Goal: Task Accomplishment & Management: Complete application form

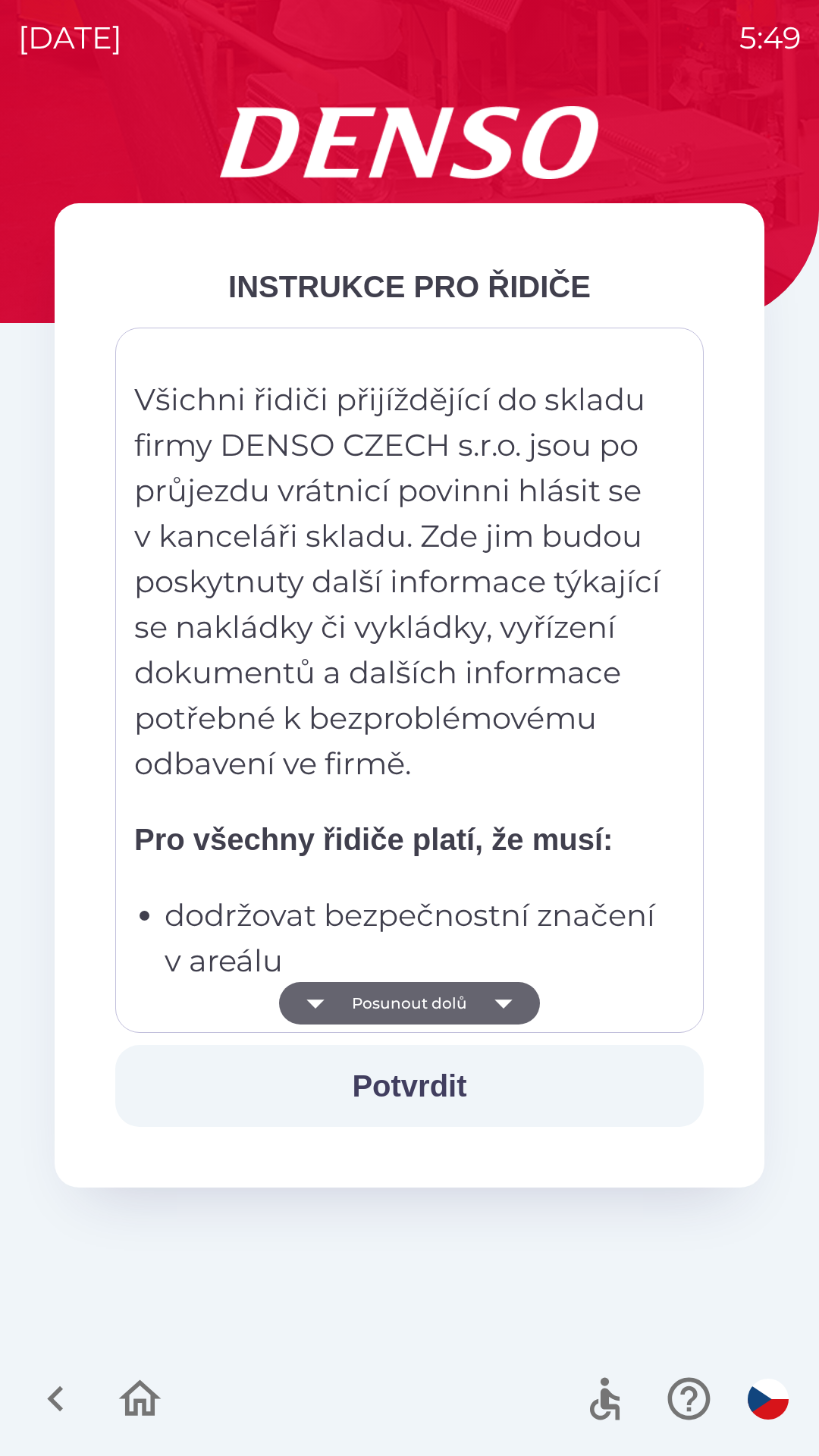
click at [412, 1083] on button "Potvrdit" at bounding box center [410, 1085] width 589 height 82
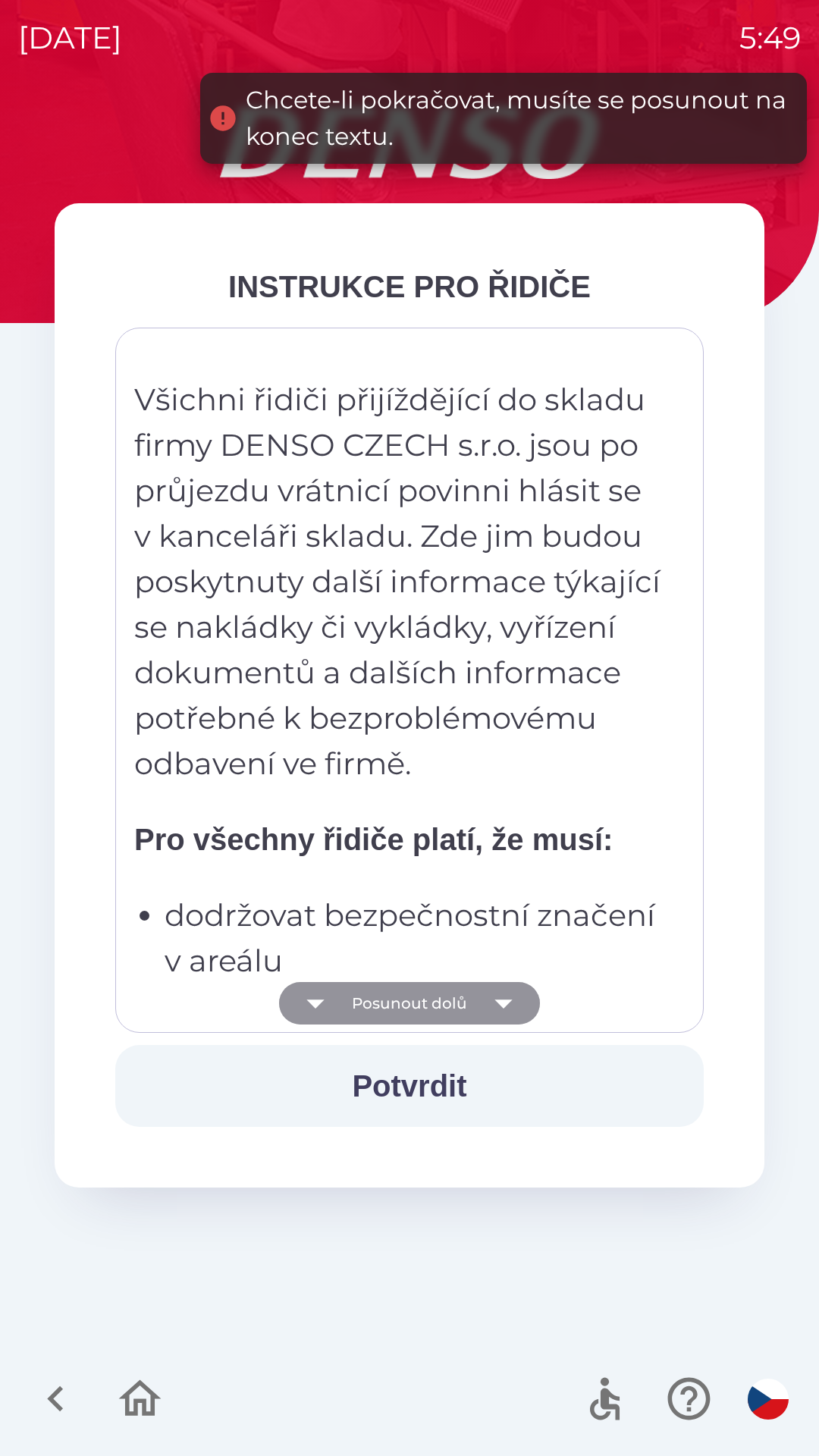
click at [427, 999] on button "Posunout dolů" at bounding box center [410, 1003] width 261 height 43
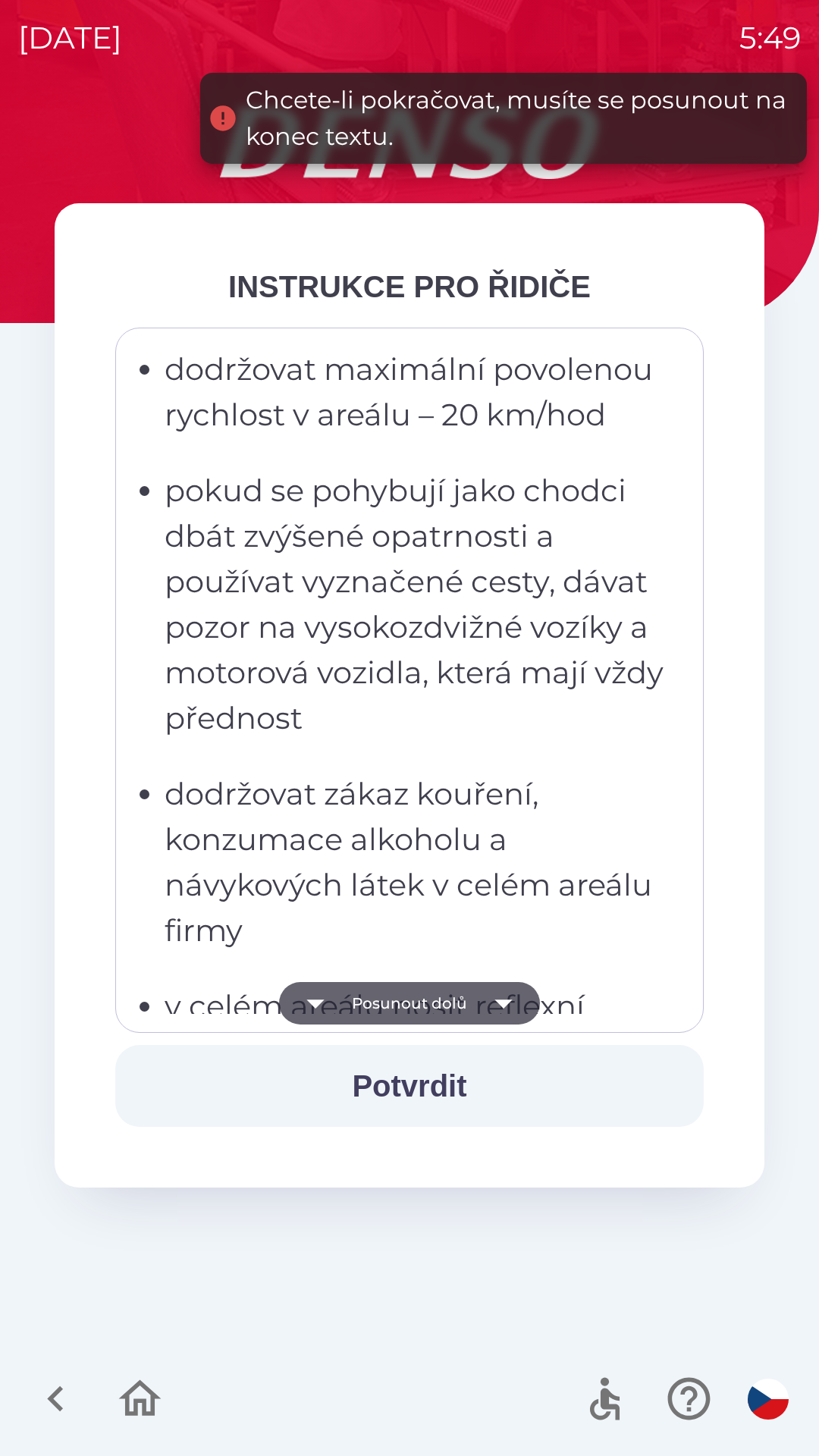
click at [439, 1004] on button "Posunout dolů" at bounding box center [410, 1003] width 261 height 43
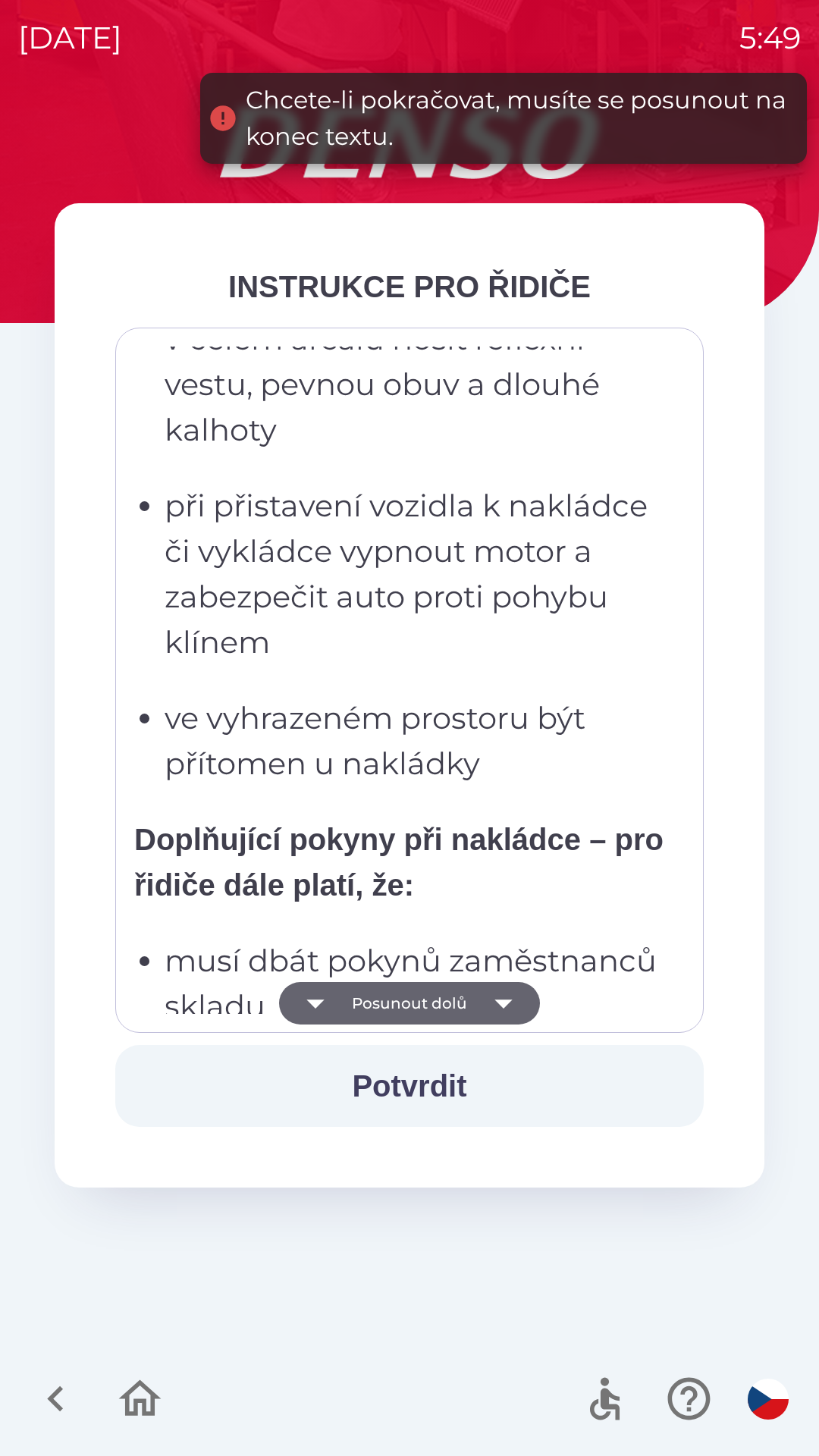
click at [445, 1007] on button "Posunout dolů" at bounding box center [410, 1003] width 261 height 43
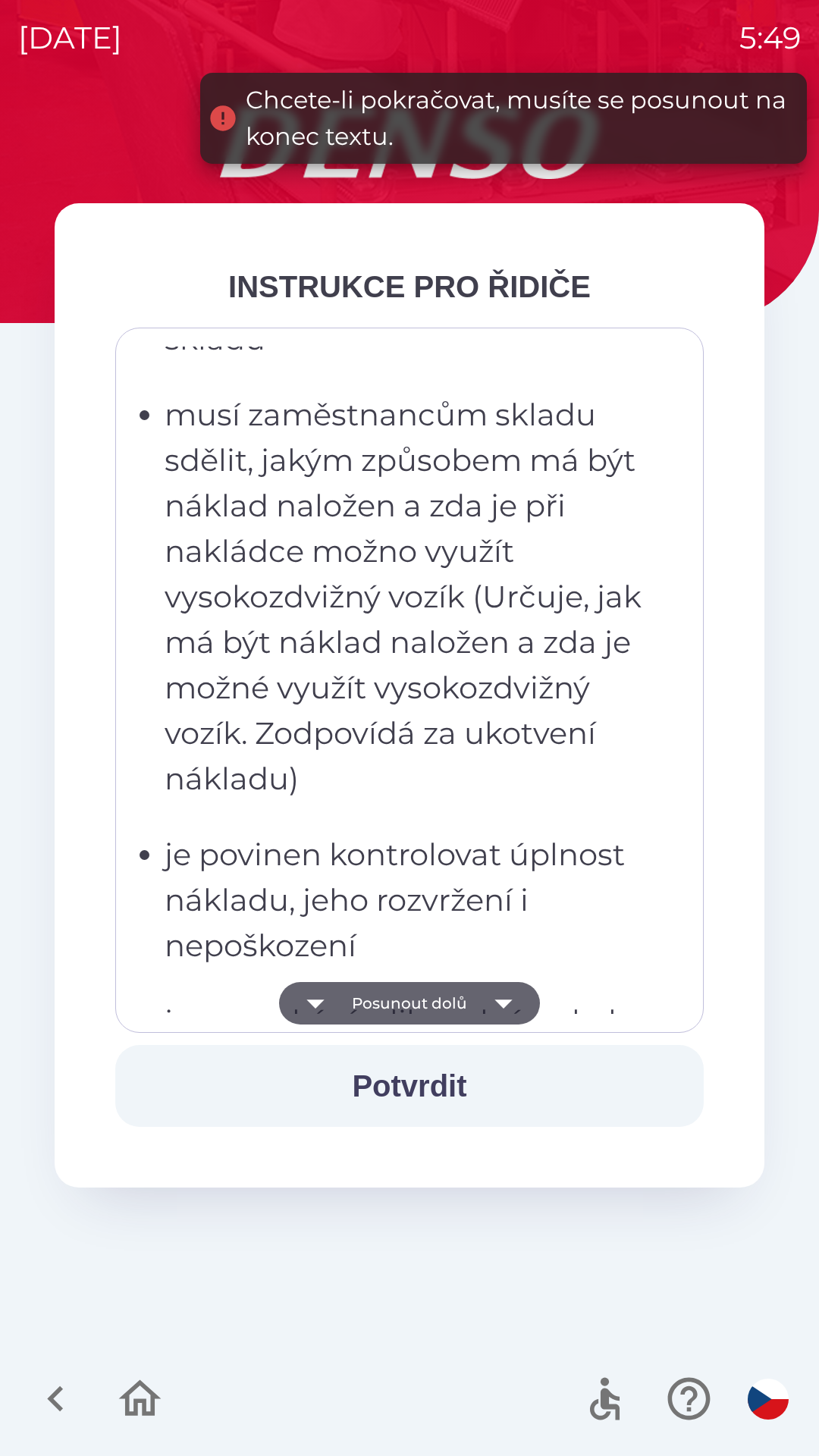
click at [442, 1005] on button "Posunout dolů" at bounding box center [410, 1003] width 261 height 43
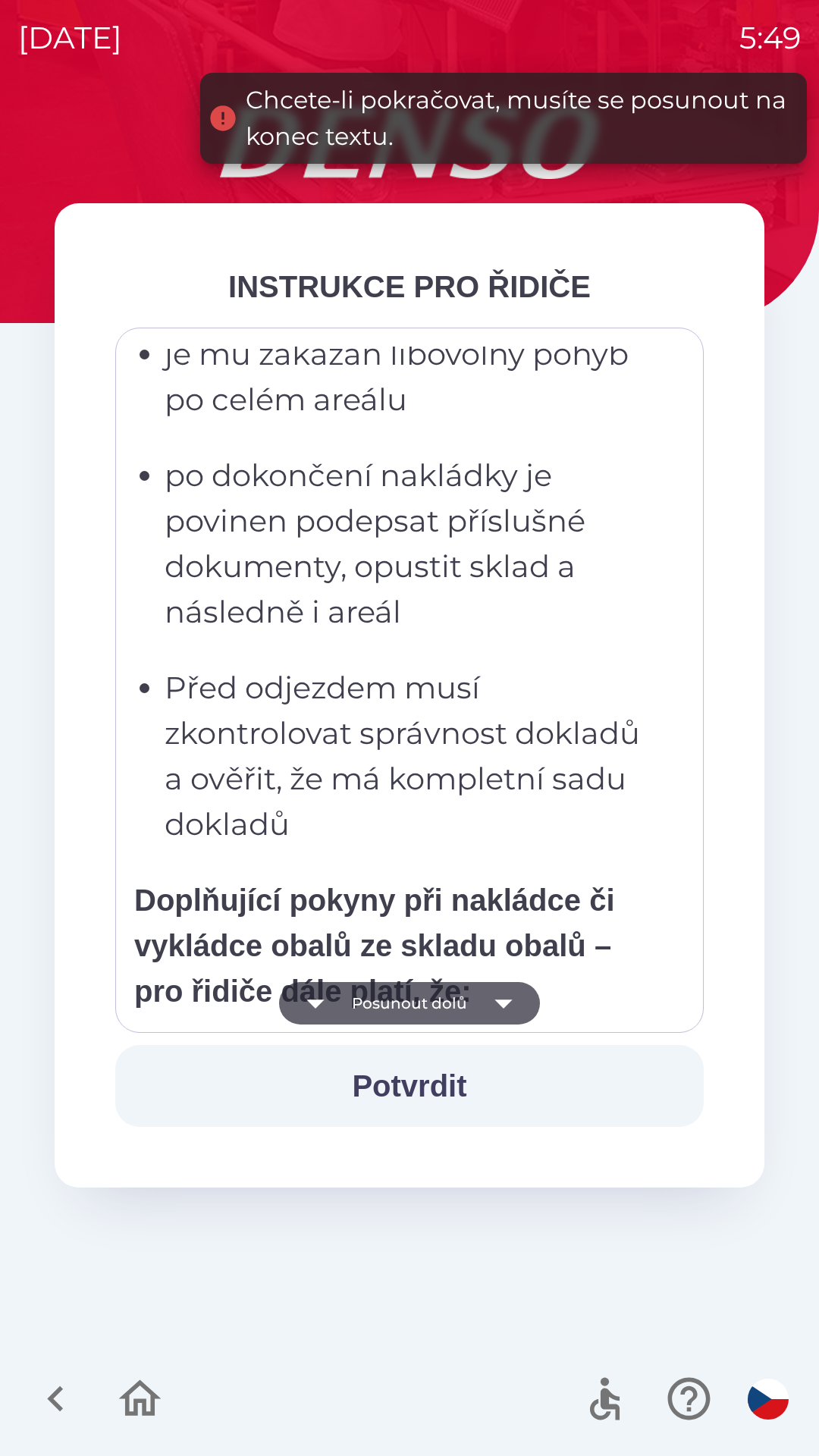
click at [438, 1004] on button "Posunout dolů" at bounding box center [410, 1003] width 261 height 43
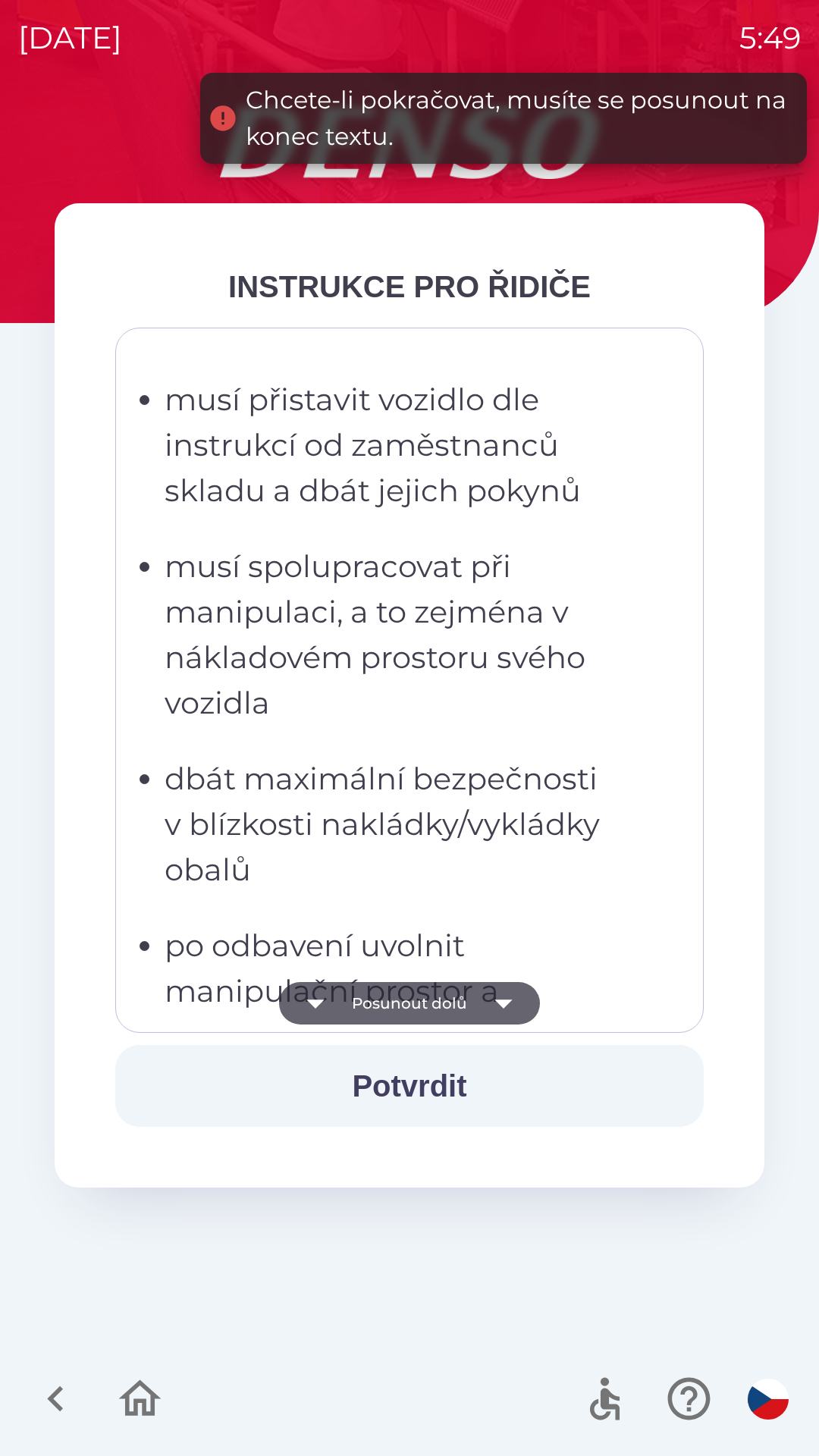
click at [449, 1002] on button "Posunout dolů" at bounding box center [410, 1003] width 261 height 43
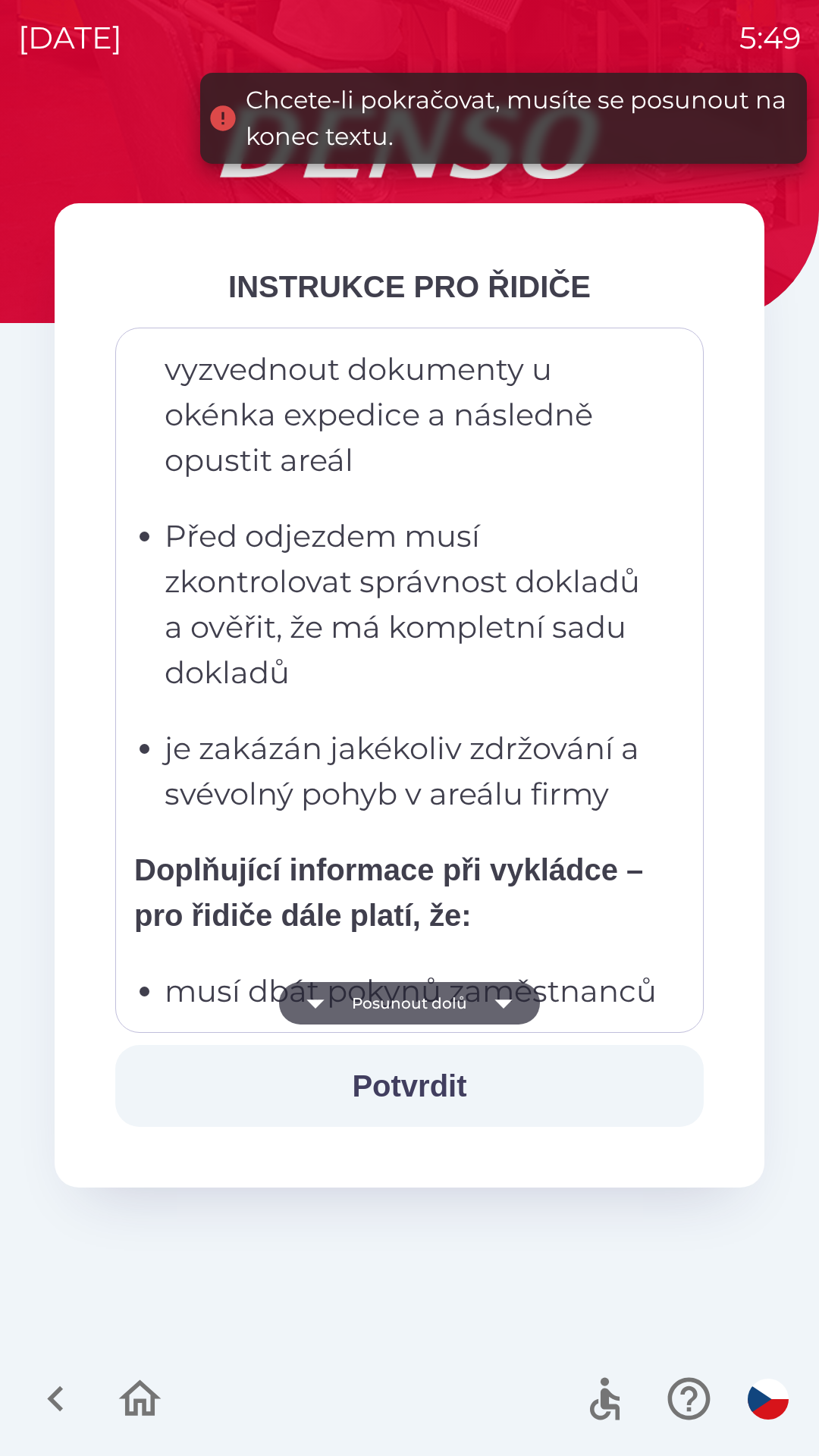
click at [440, 1003] on button "Posunout dolů" at bounding box center [410, 1003] width 261 height 43
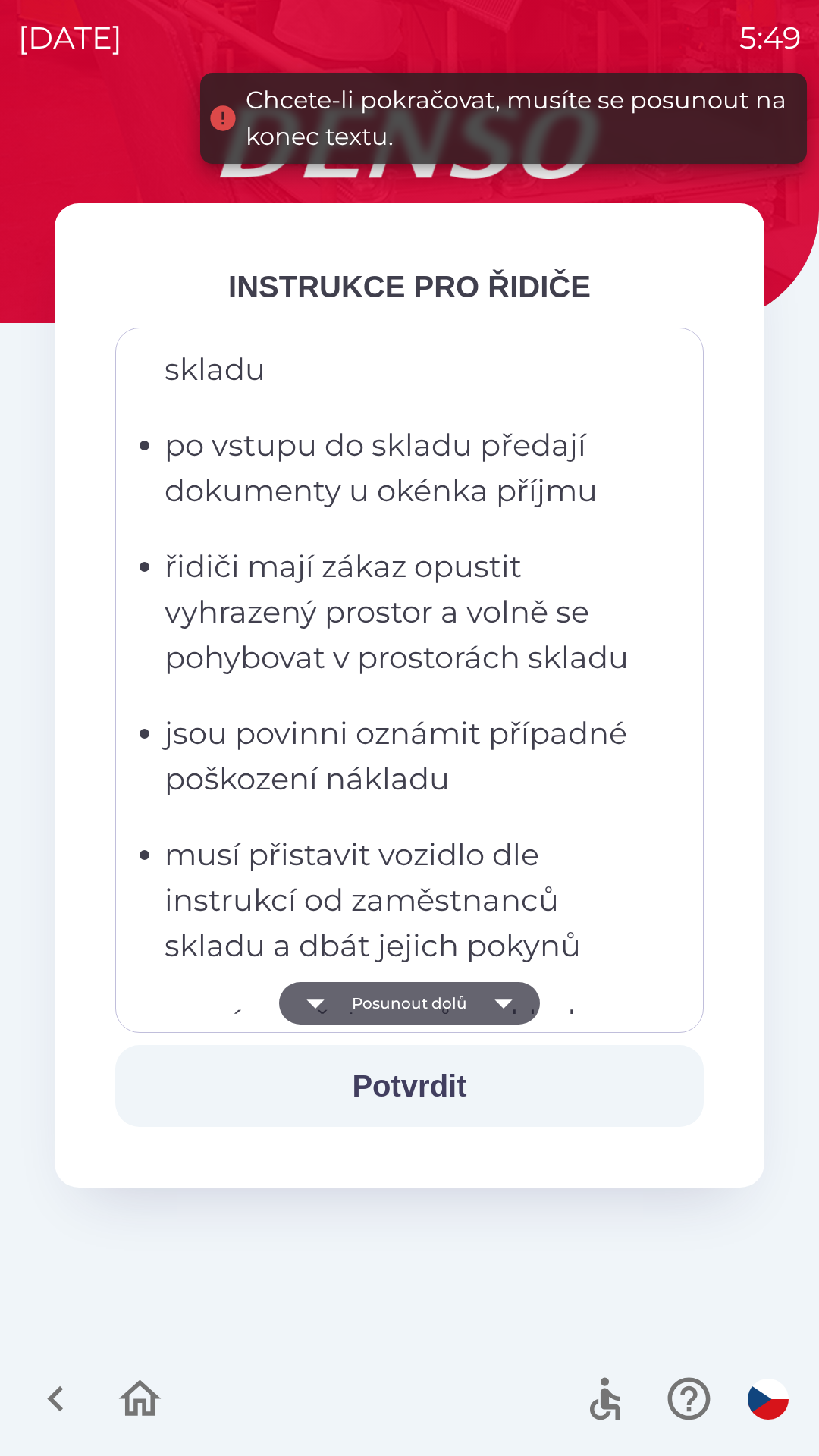
click at [447, 999] on button "Posunout dolů" at bounding box center [410, 1003] width 261 height 43
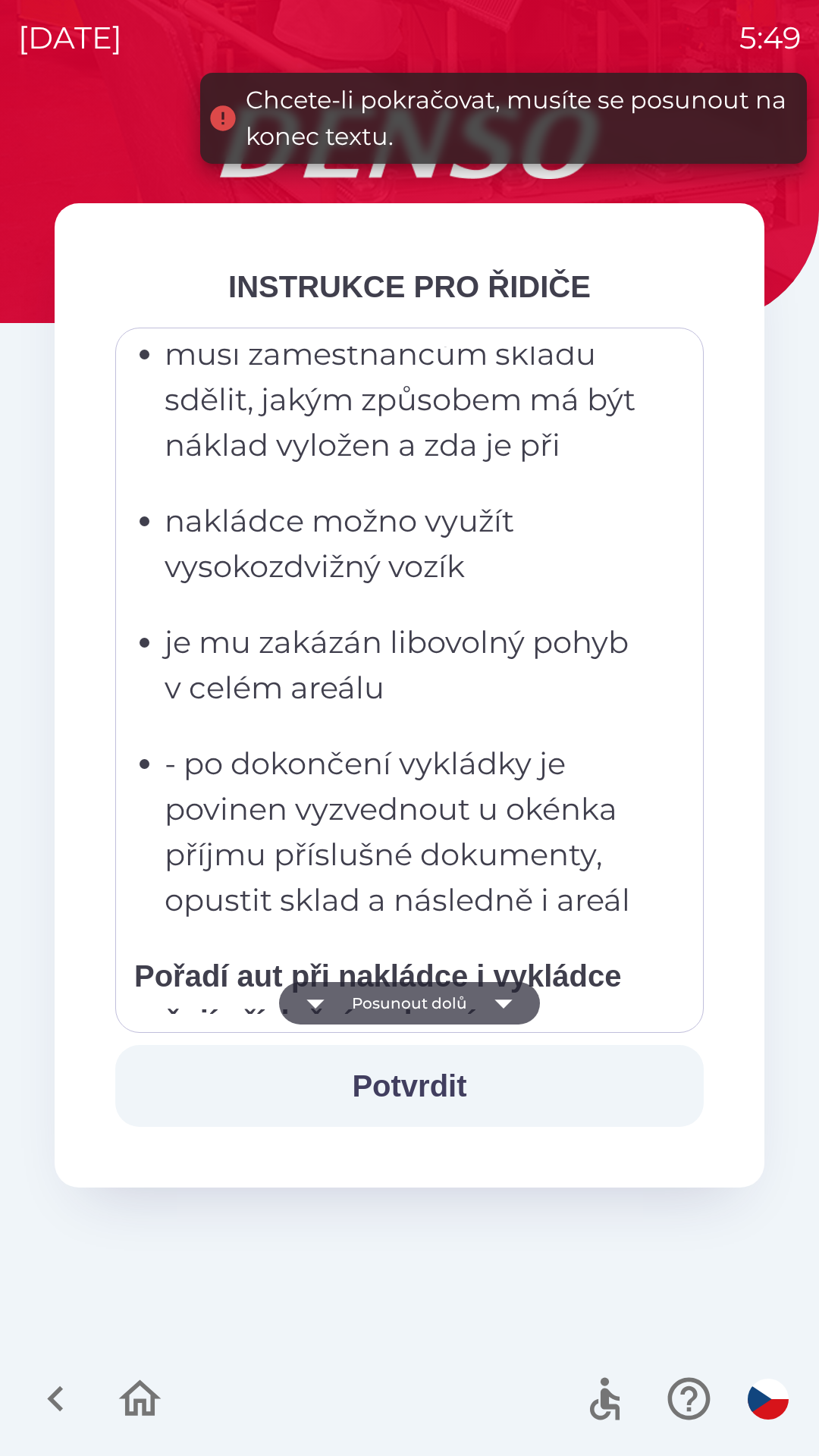
click at [451, 1000] on button "Posunout dolů" at bounding box center [410, 1003] width 261 height 43
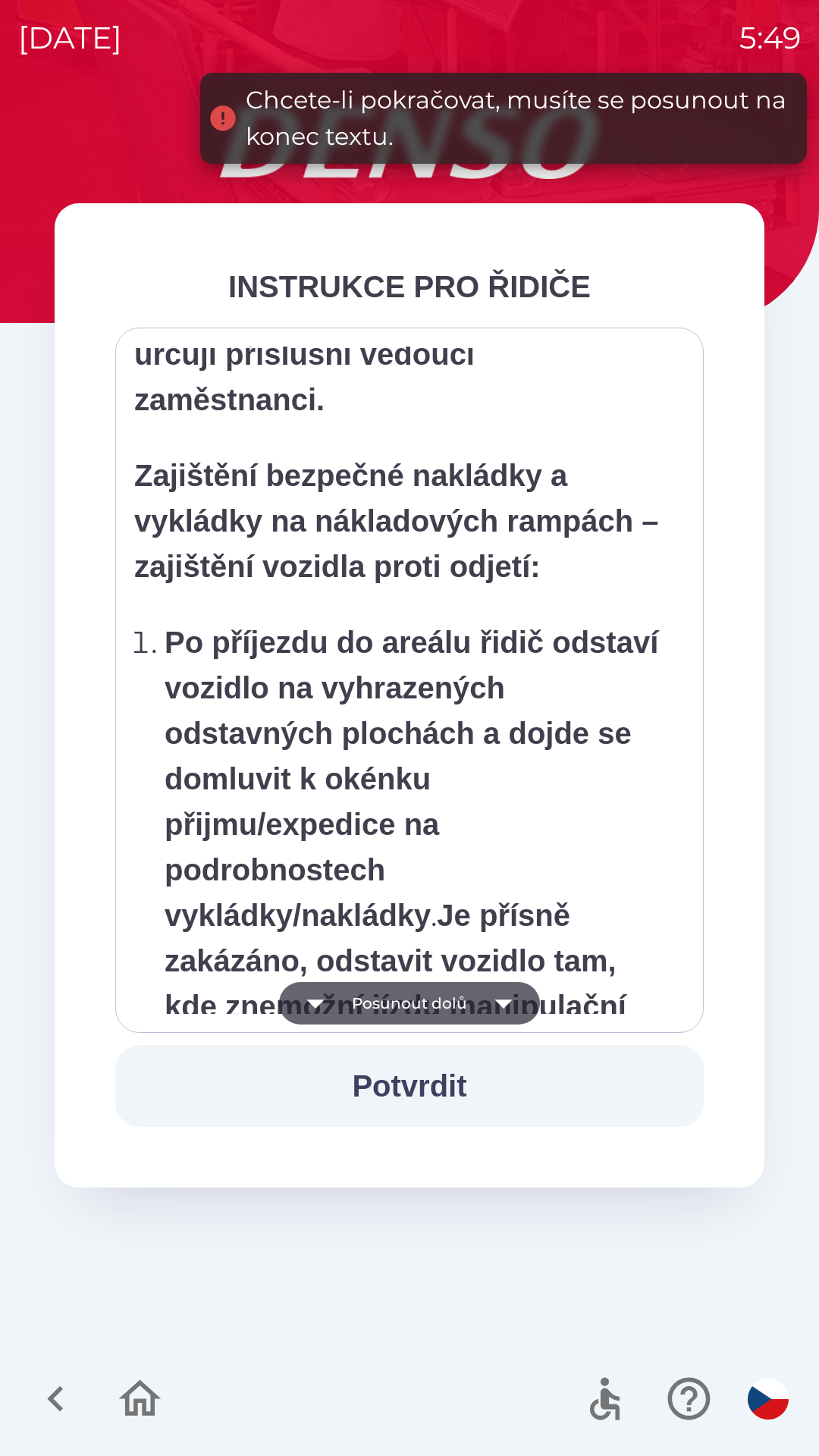
click at [454, 1001] on button "Posunout dolů" at bounding box center [410, 1003] width 261 height 43
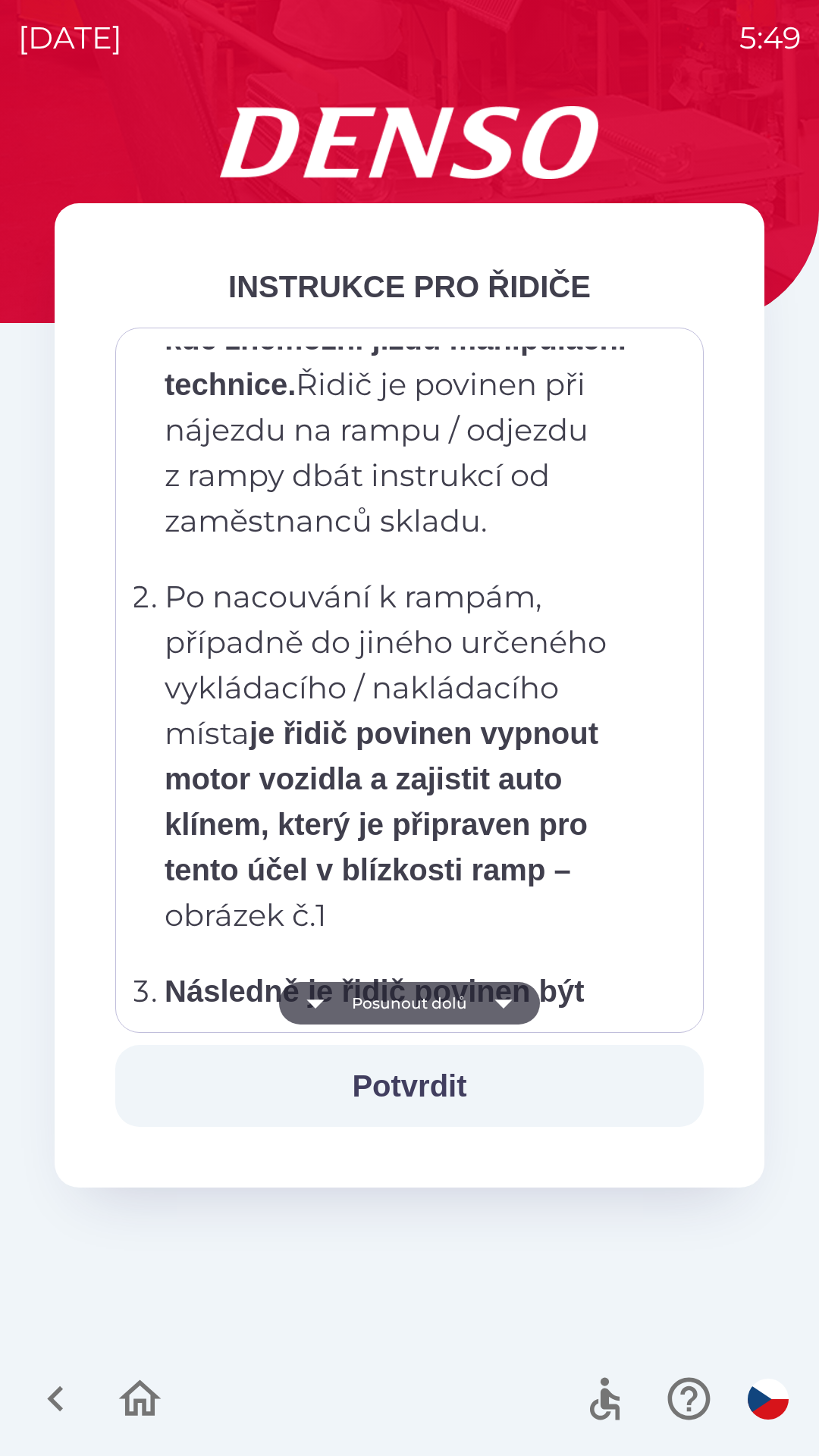
click at [455, 1003] on button "Posunout dolů" at bounding box center [410, 1003] width 261 height 43
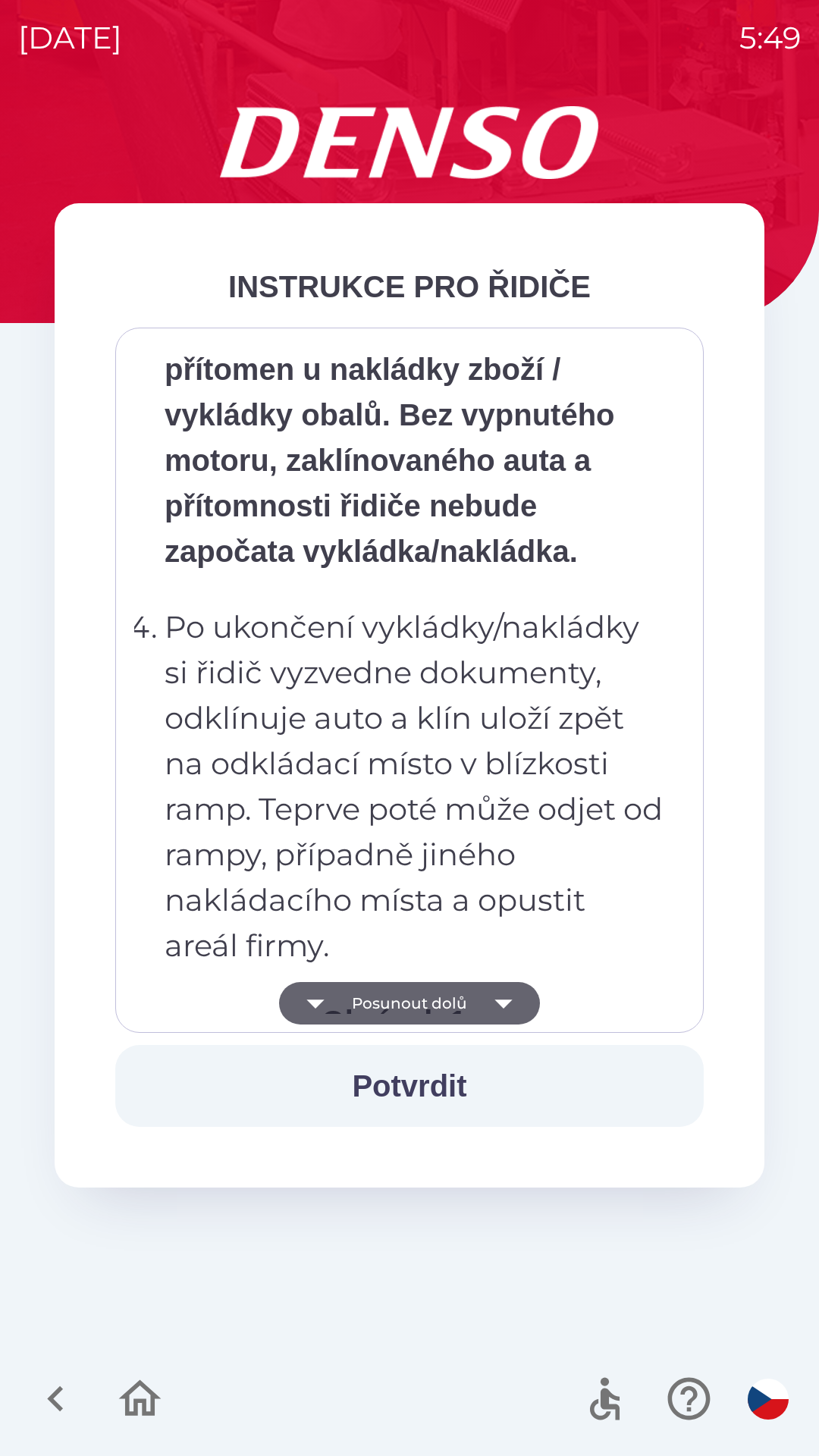
click at [456, 1000] on button "Posunout dolů" at bounding box center [410, 1003] width 261 height 43
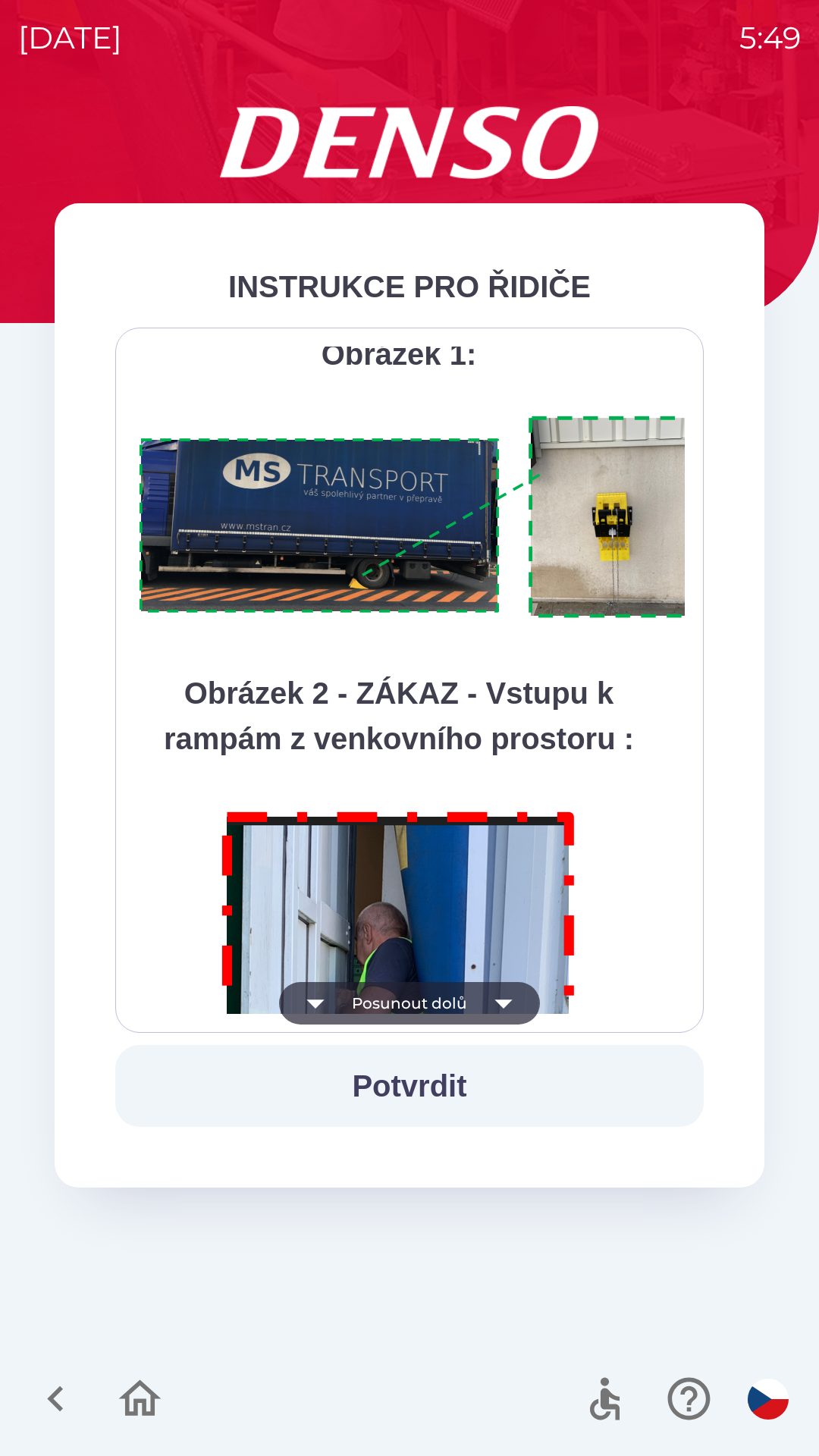
click at [454, 1001] on button "Posunout dolů" at bounding box center [410, 1003] width 261 height 43
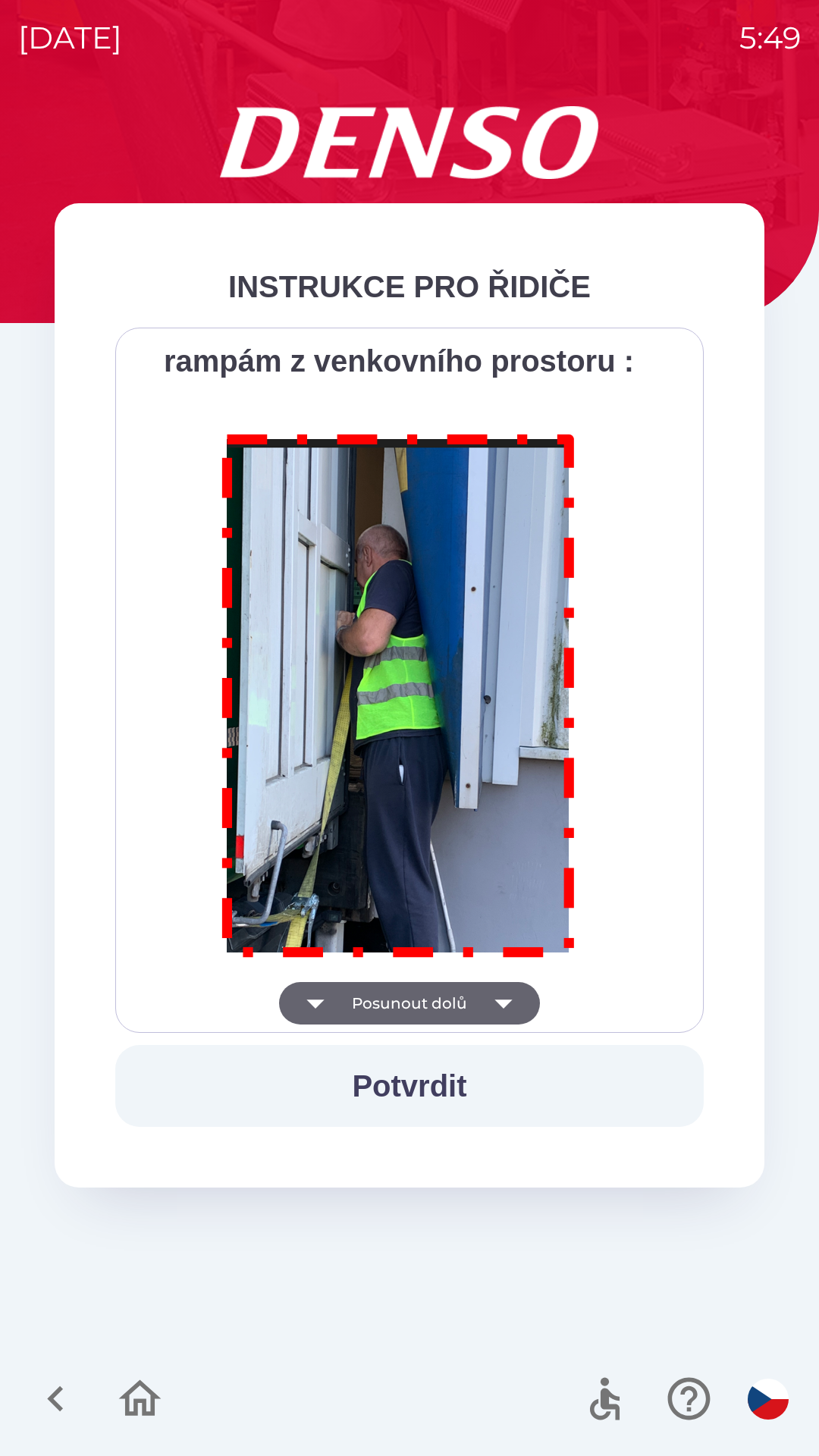
click at [458, 991] on div "Všichni řidiči přijíždějící do skladu firmy DENSO CZECH s.r.o. jsou po průjezdu…" at bounding box center [410, 680] width 551 height 667
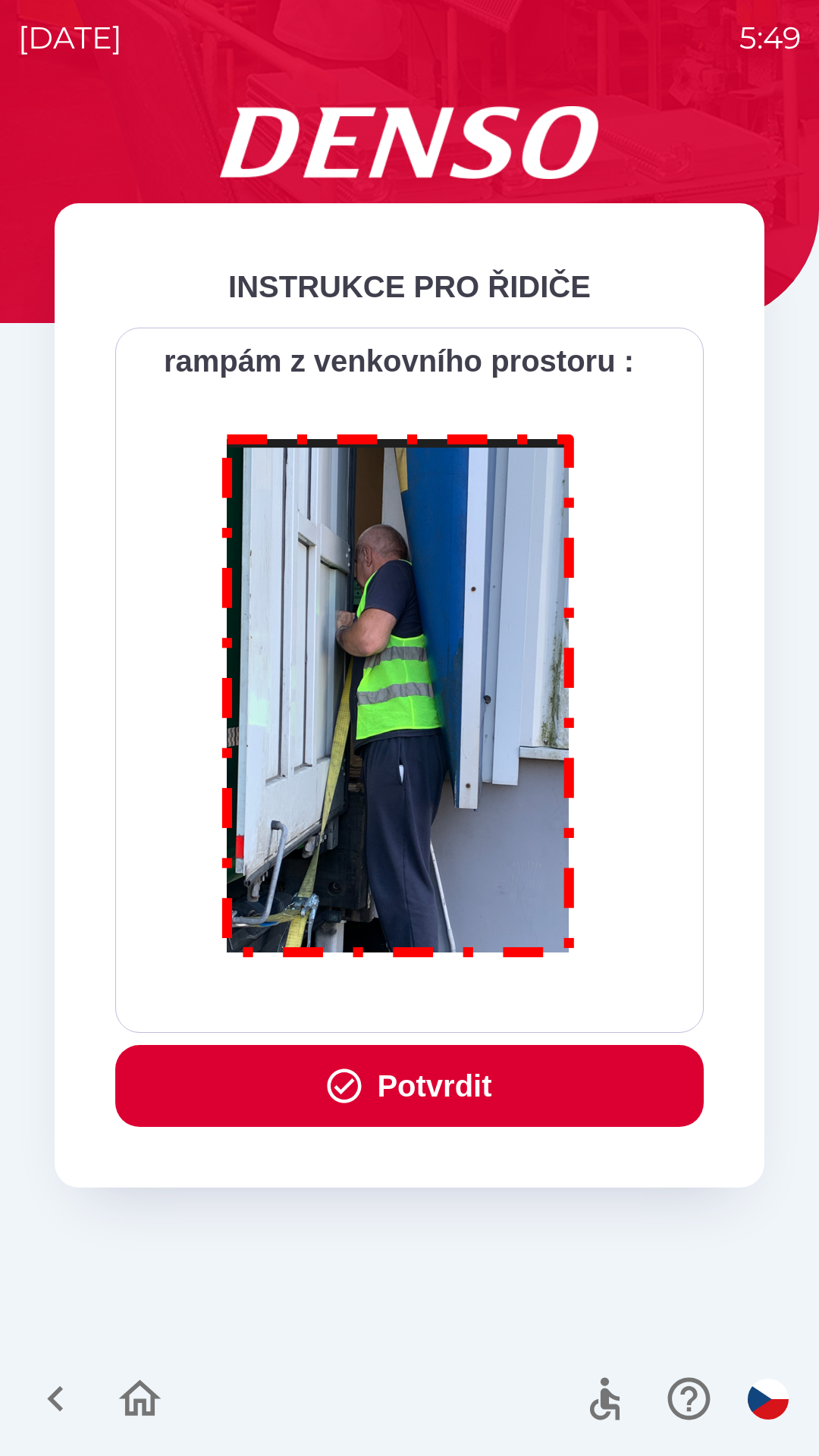
click at [454, 1093] on button "Potvrdit" at bounding box center [410, 1085] width 589 height 82
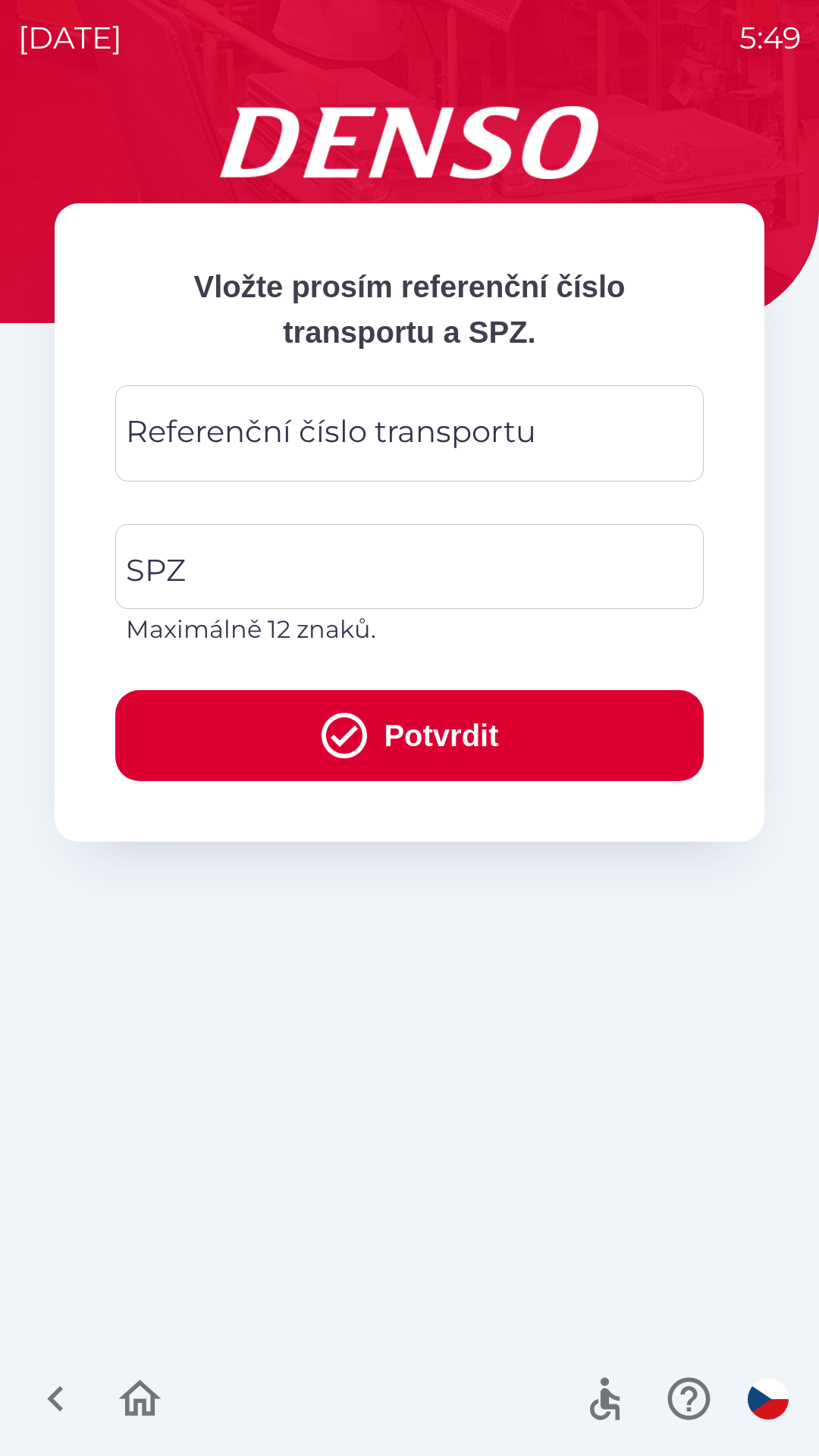
click at [411, 443] on div "Referenční číslo transportu Referenční číslo transportu" at bounding box center [410, 433] width 589 height 96
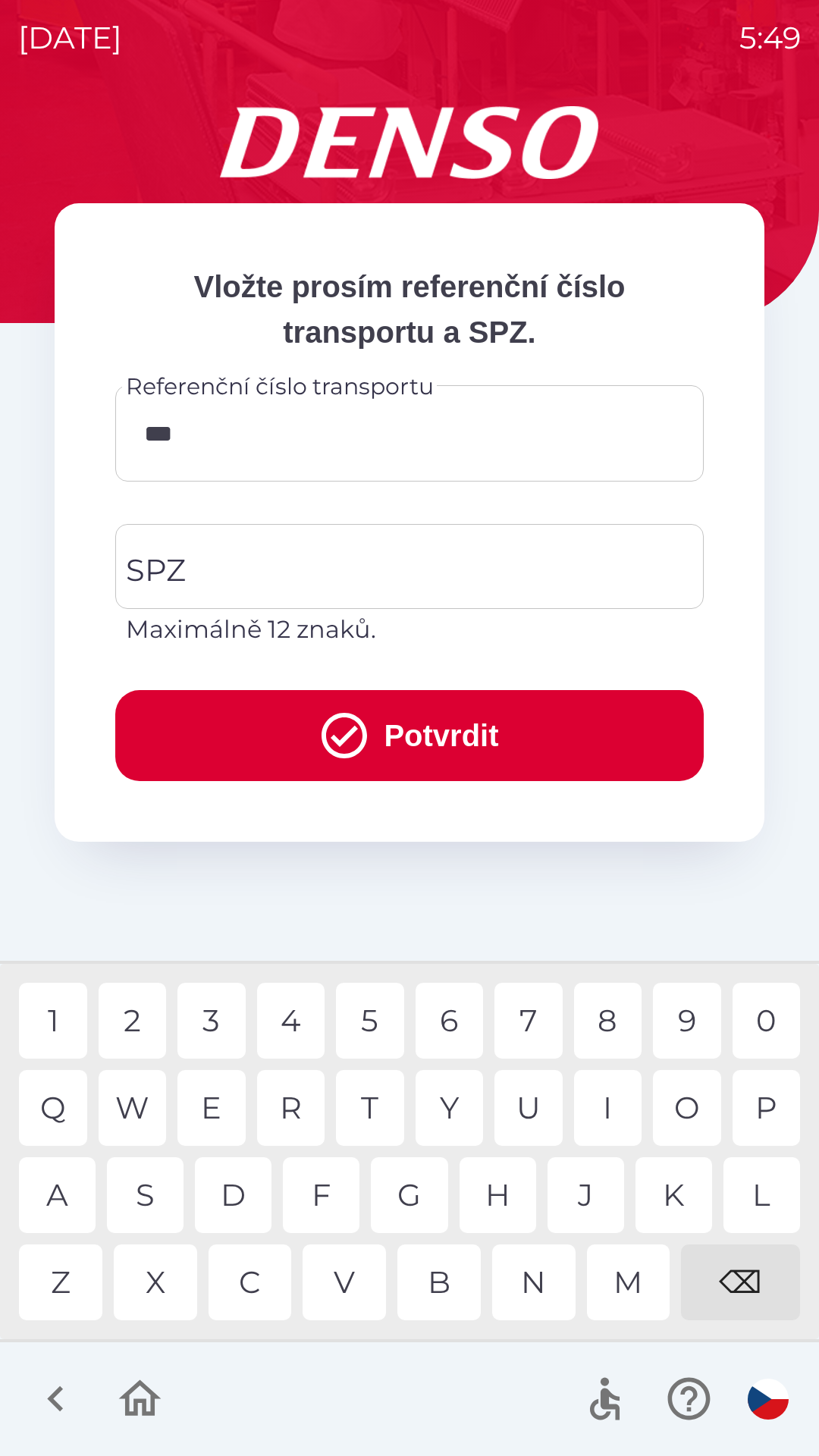
click at [499, 1195] on div "H" at bounding box center [498, 1195] width 76 height 76
click at [605, 1014] on div "8" at bounding box center [608, 1021] width 68 height 76
click at [446, 1023] on div "6" at bounding box center [449, 1021] width 68 height 76
click at [284, 1030] on div "4" at bounding box center [291, 1021] width 68 height 76
type input "**********"
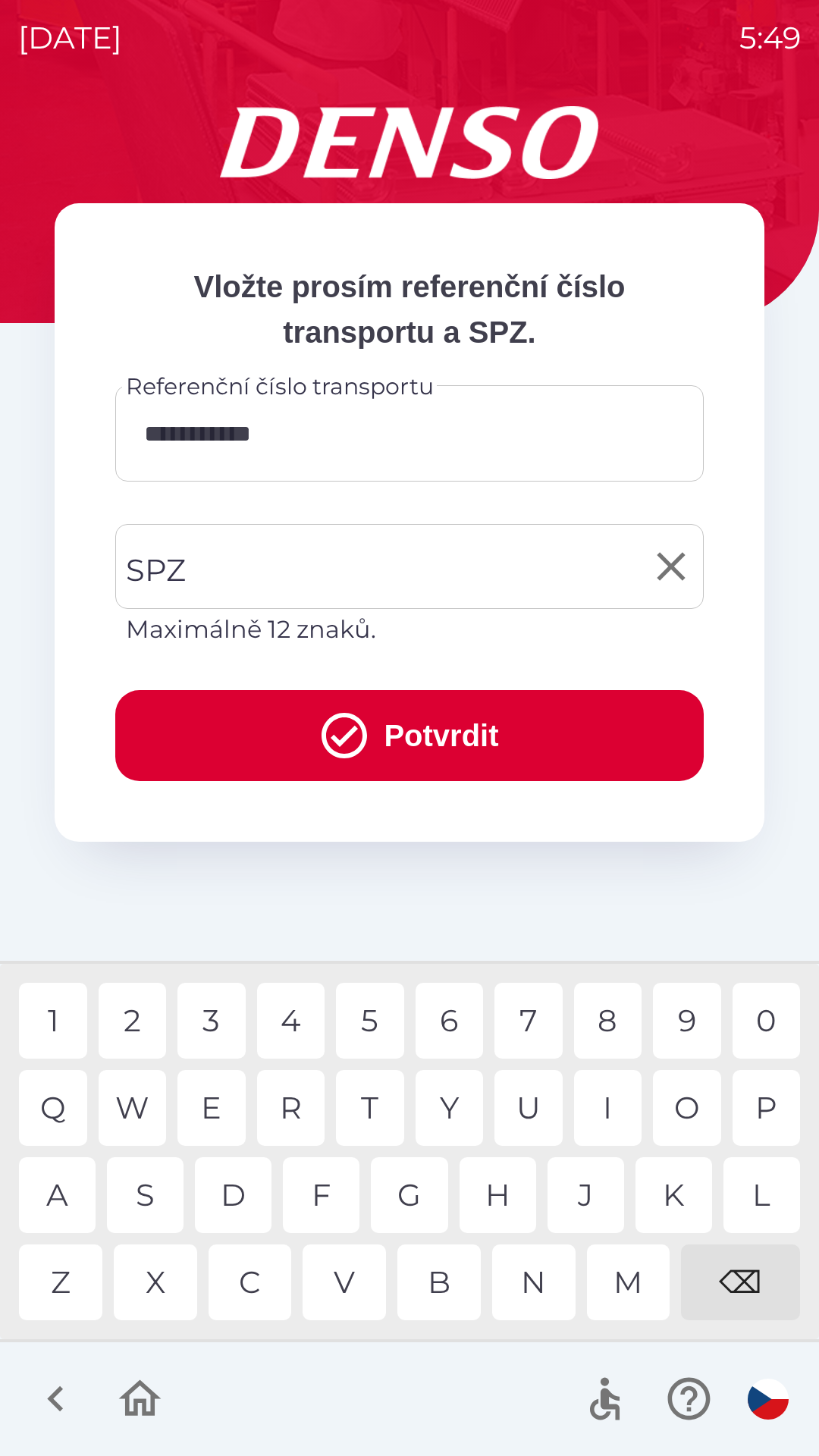
click at [334, 562] on input "SPZ" at bounding box center [398, 567] width 552 height 71
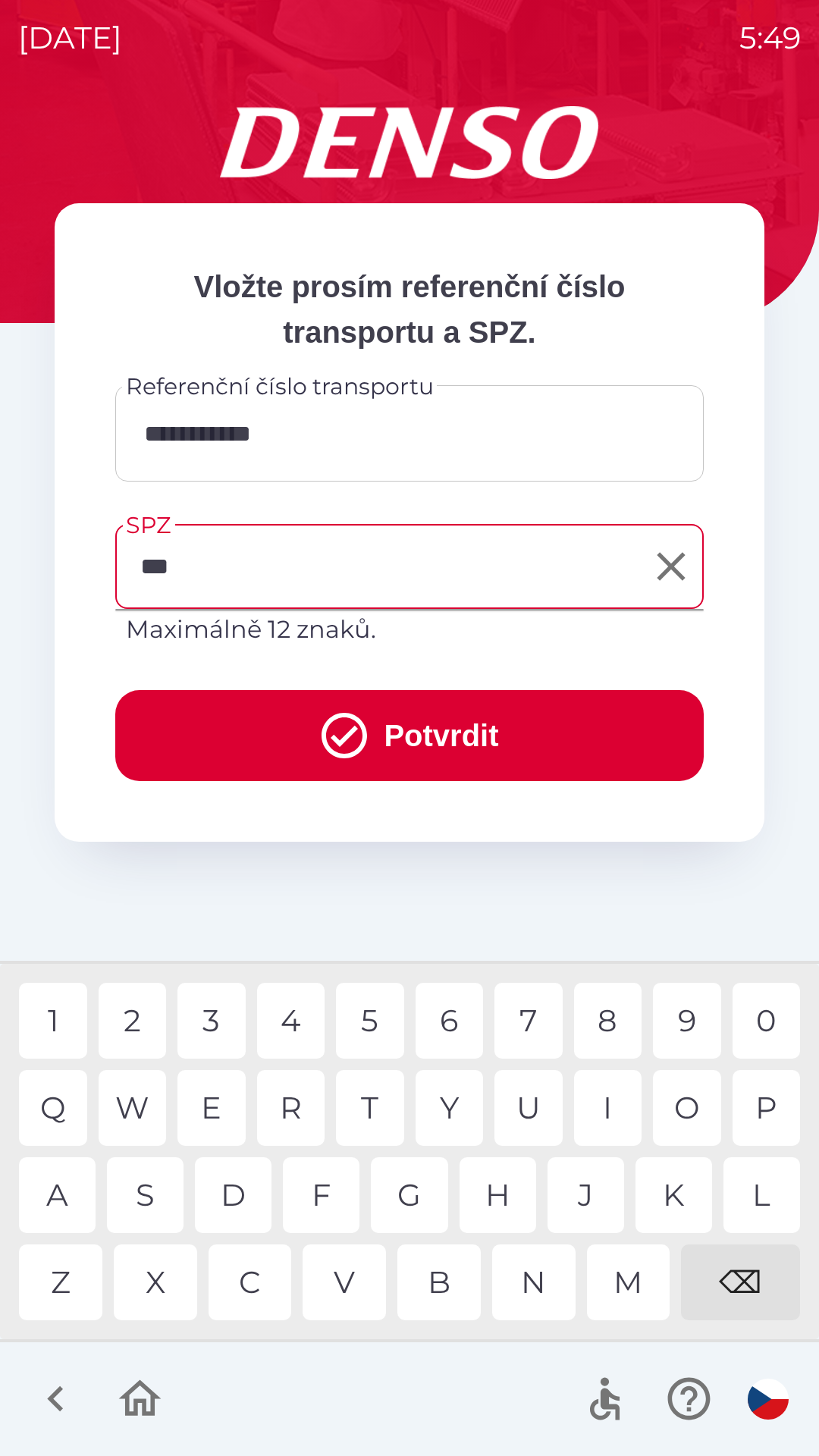
click at [205, 1015] on div "3" at bounding box center [211, 1021] width 68 height 76
click at [609, 1019] on div "8" at bounding box center [608, 1021] width 68 height 76
type input "*******"
click at [529, 719] on button "Potvrdit" at bounding box center [410, 735] width 589 height 91
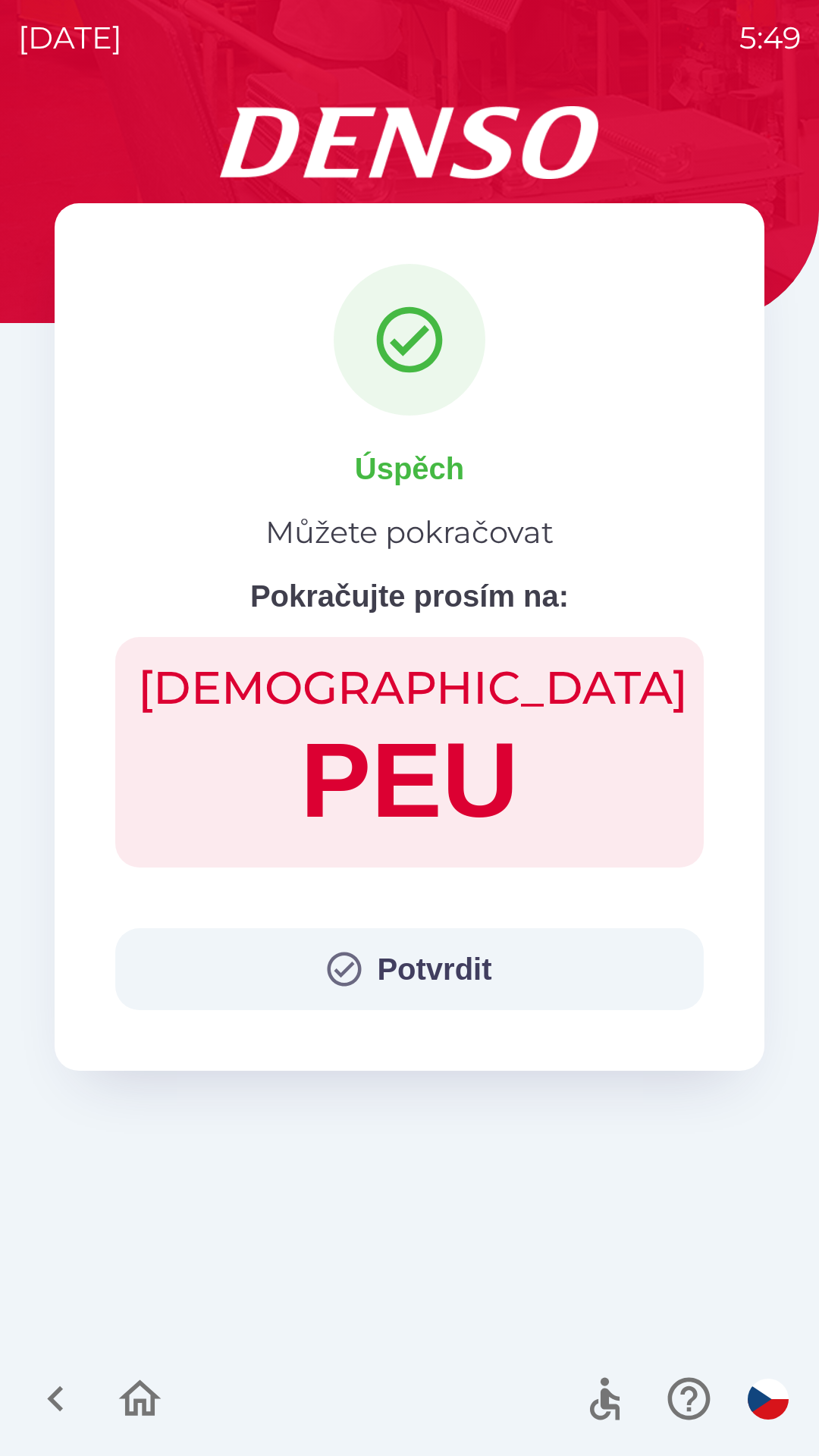
click at [438, 967] on button "Potvrdit" at bounding box center [410, 969] width 589 height 82
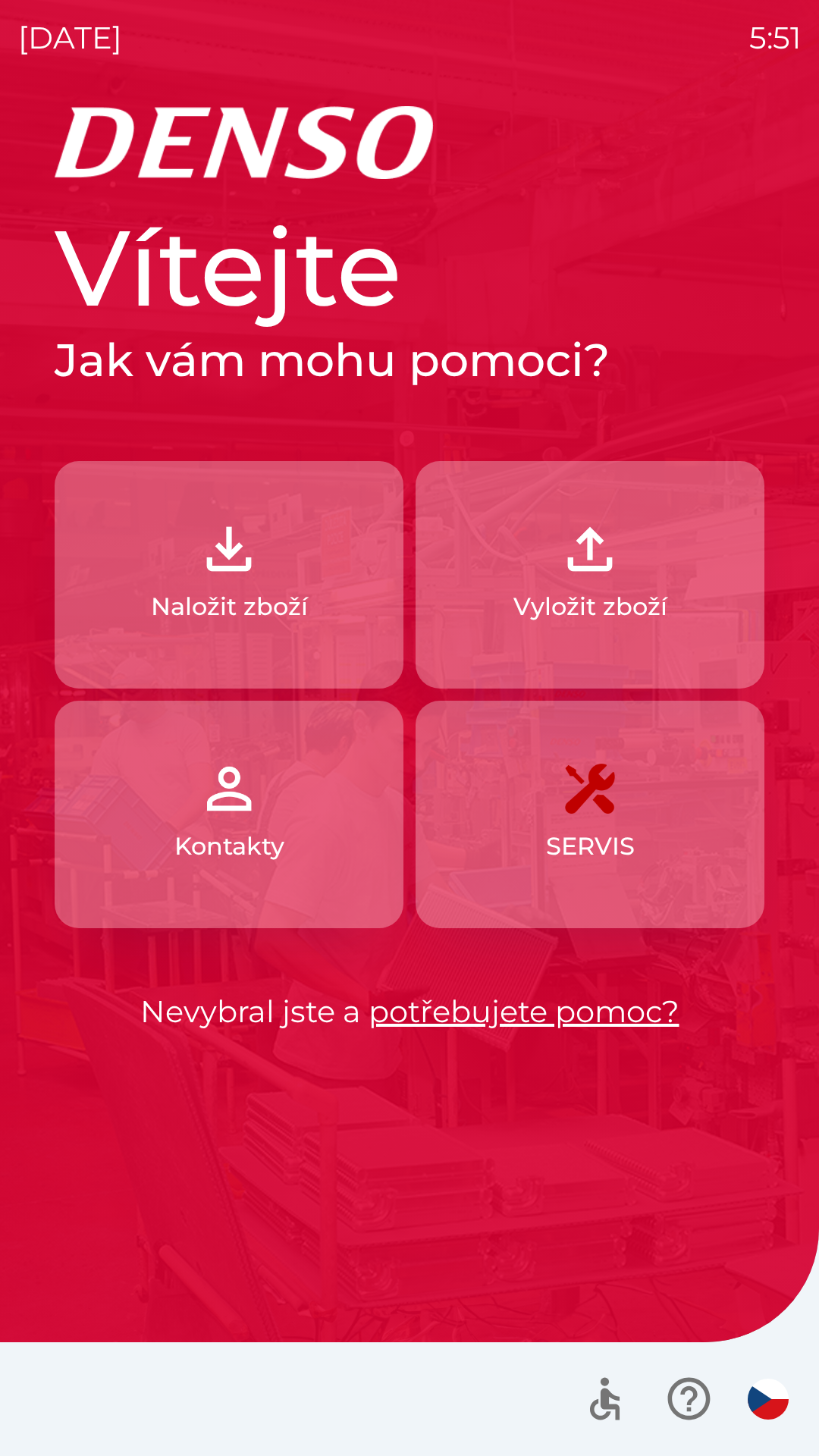
click at [157, 589] on p "Naložit zboží" at bounding box center [229, 607] width 157 height 37
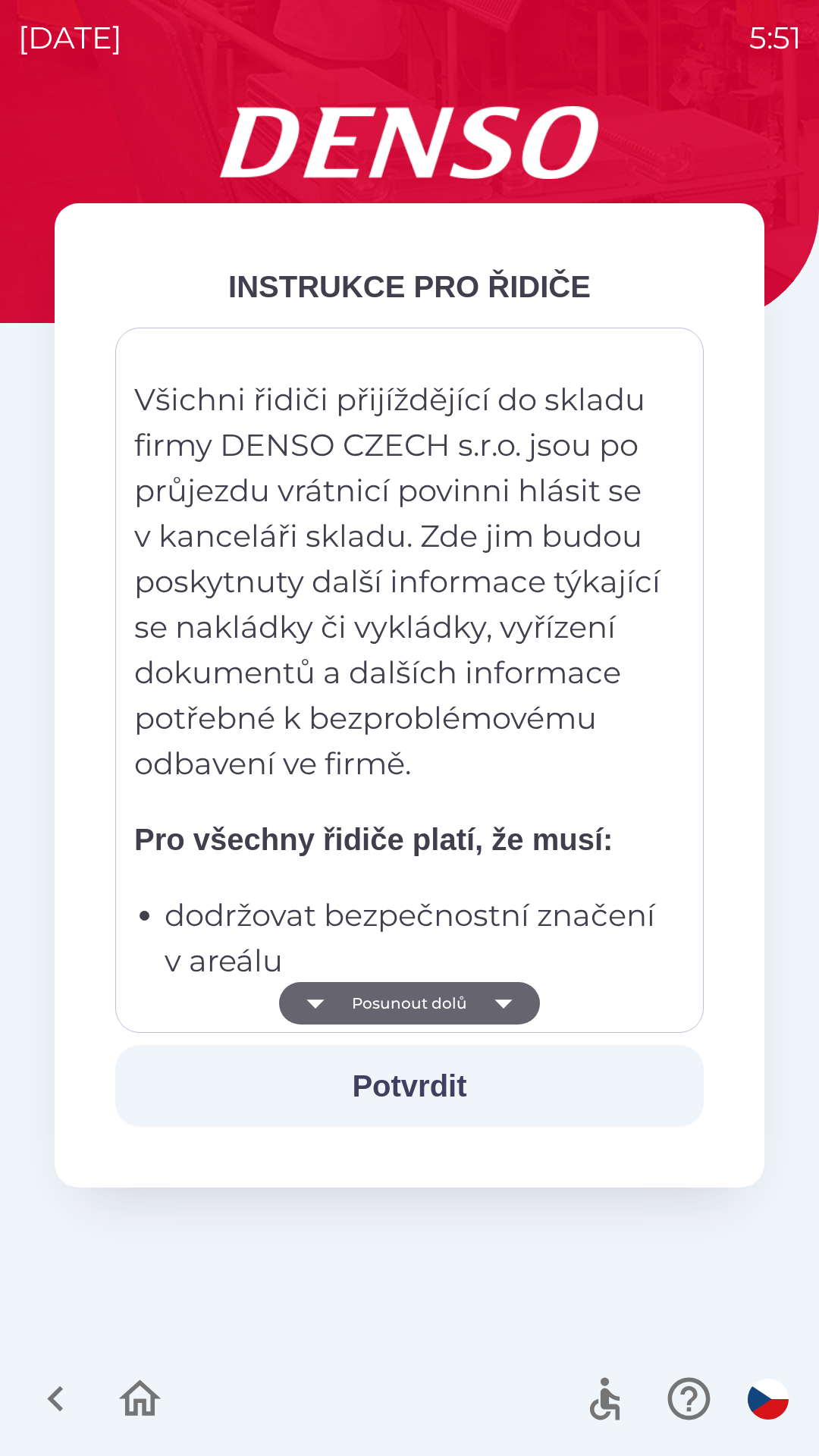
click at [423, 995] on button "Posunout dolů" at bounding box center [410, 1003] width 261 height 43
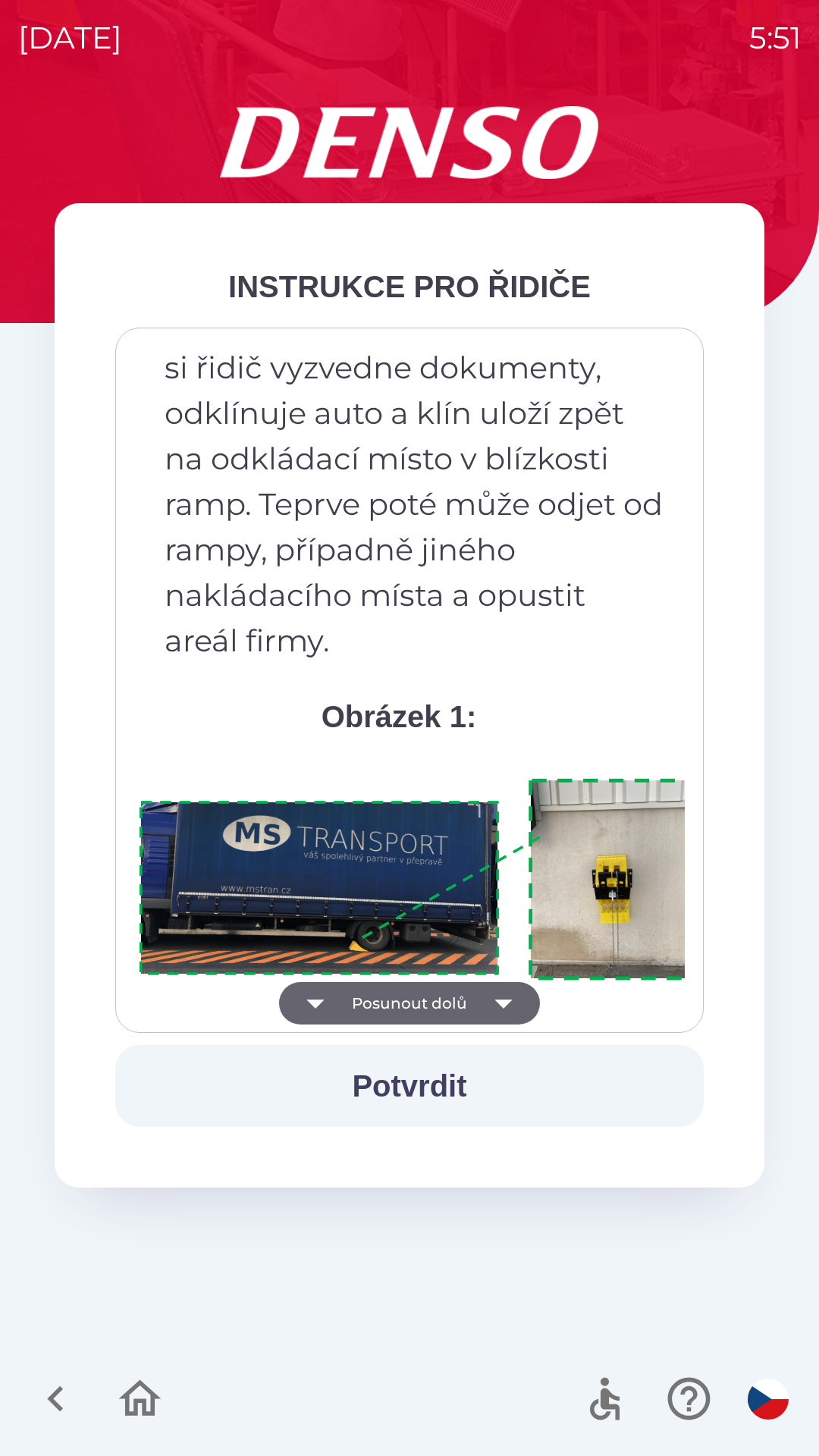
scroll to position [8524, 0]
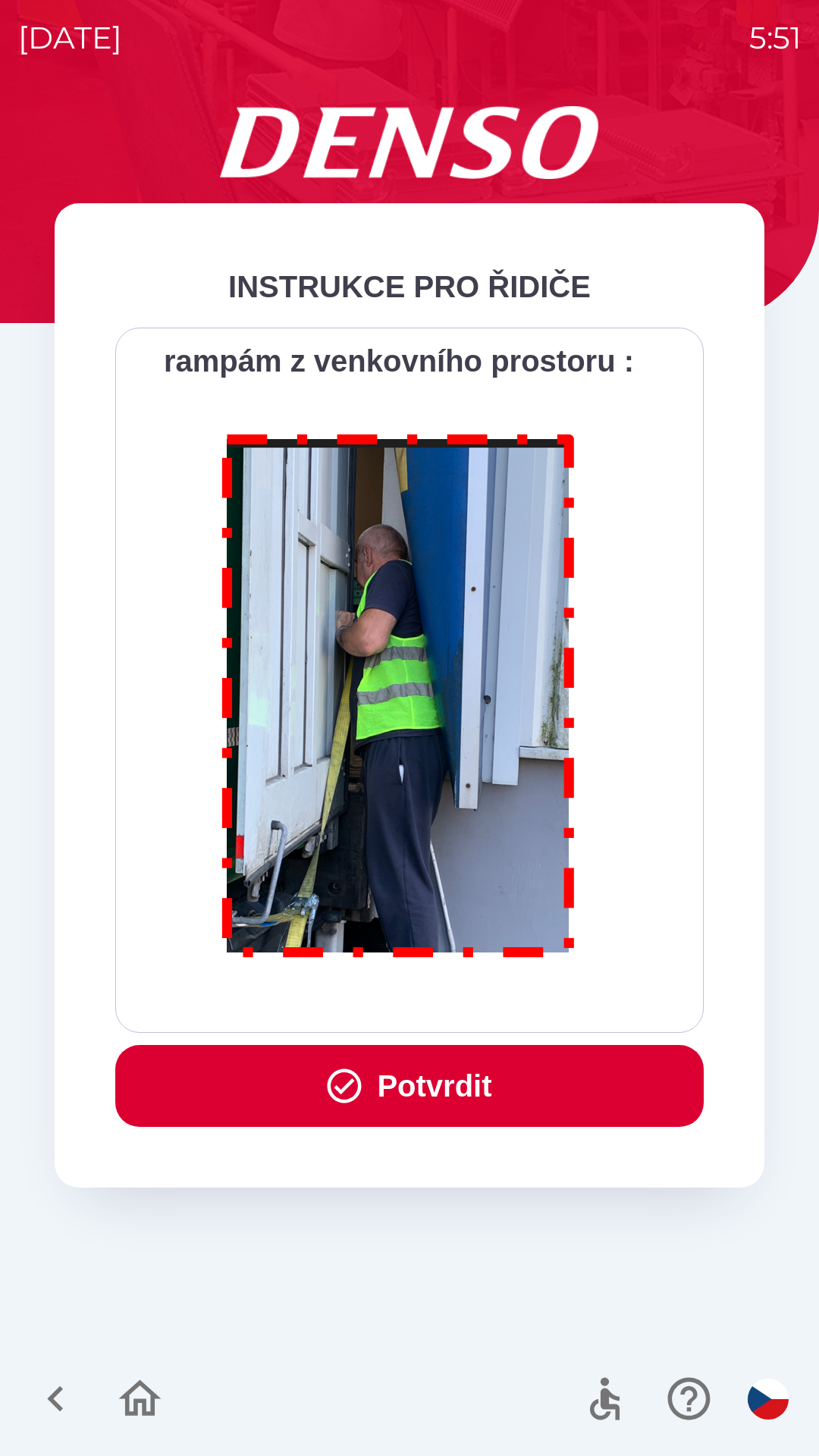
click at [377, 1090] on button "Potvrdit" at bounding box center [410, 1085] width 589 height 82
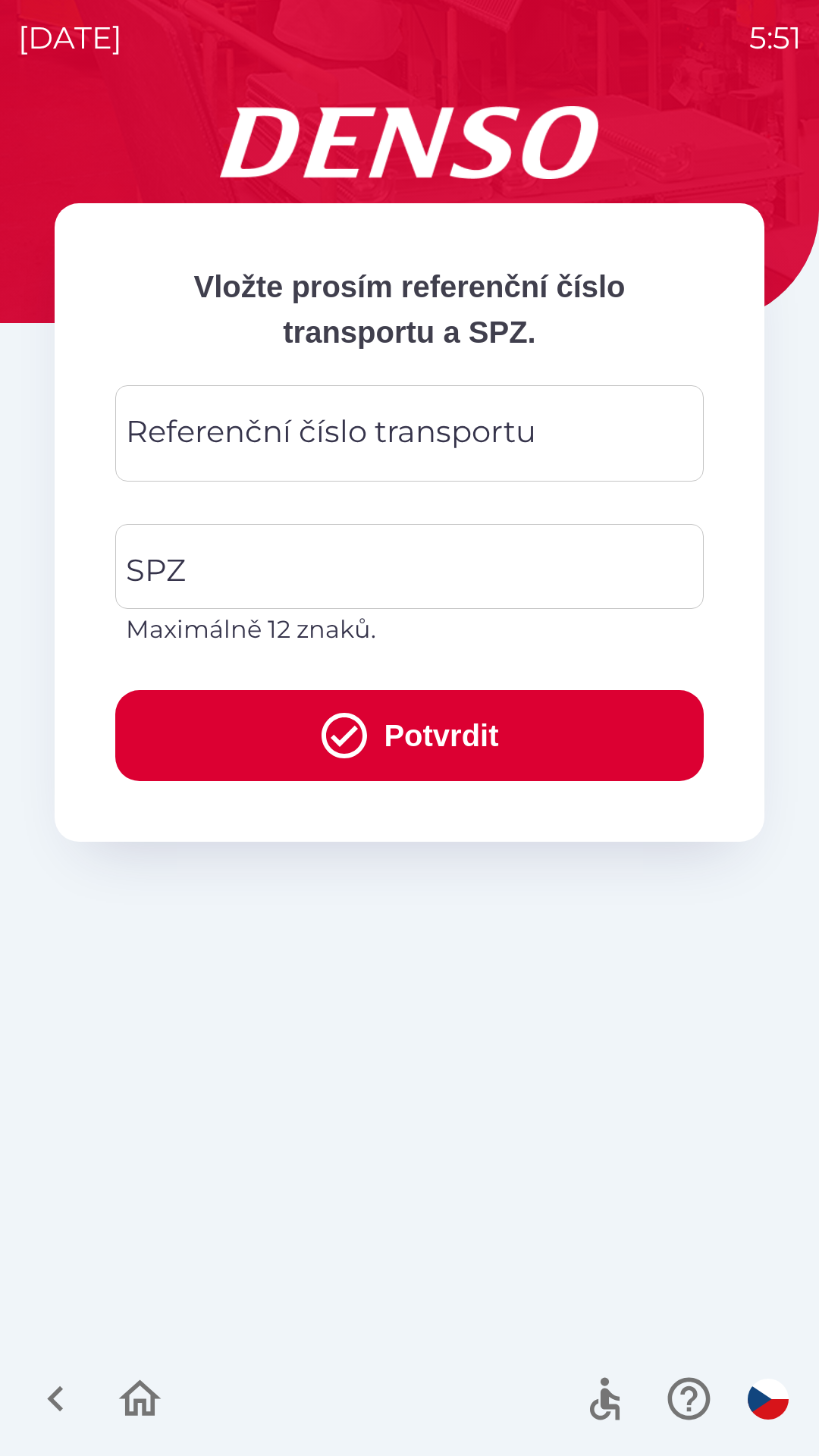
click at [213, 436] on div "Referenční číslo transportu Referenční číslo transportu" at bounding box center [410, 433] width 589 height 96
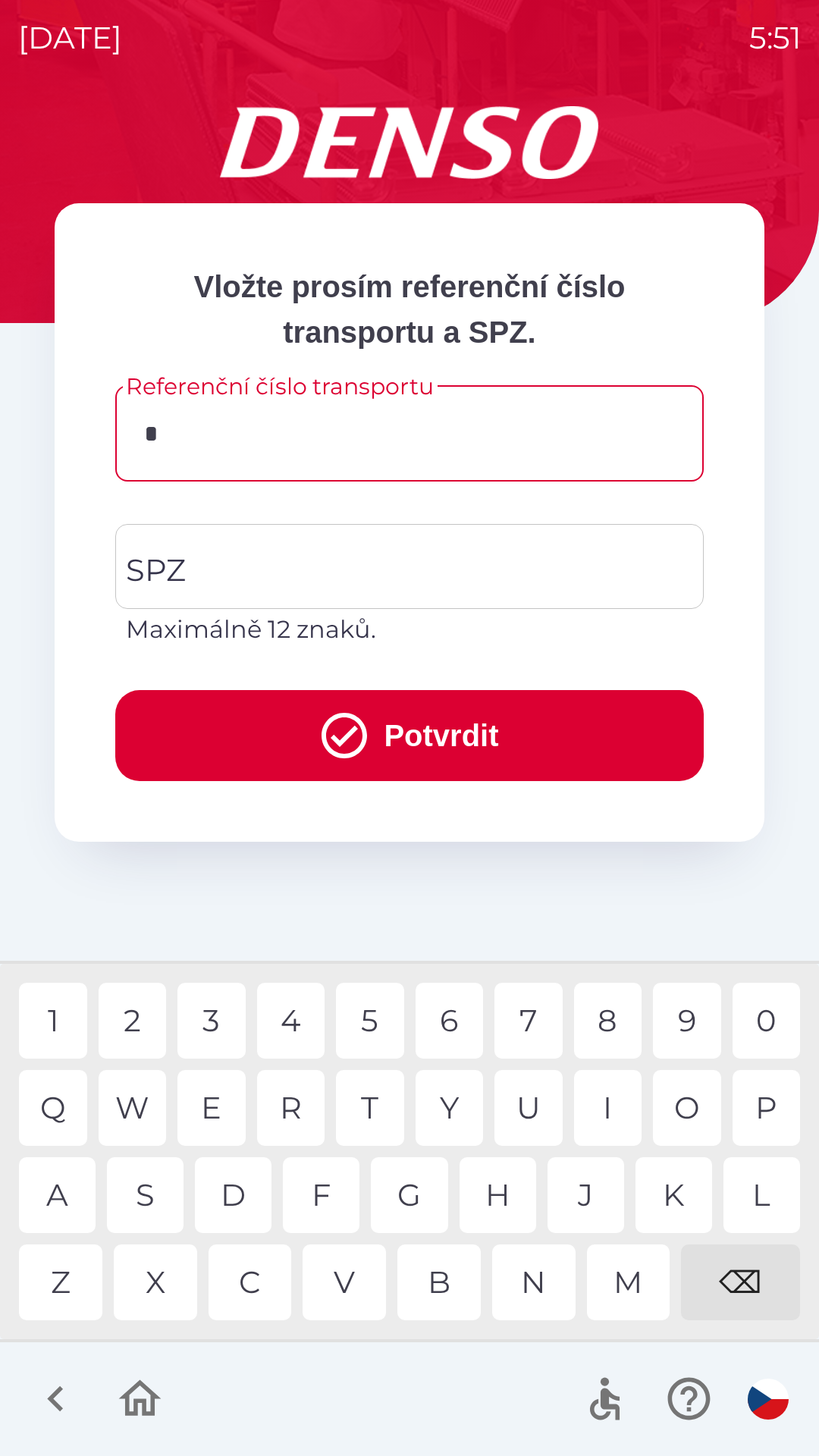
click at [676, 1202] on div "K" at bounding box center [673, 1195] width 76 height 76
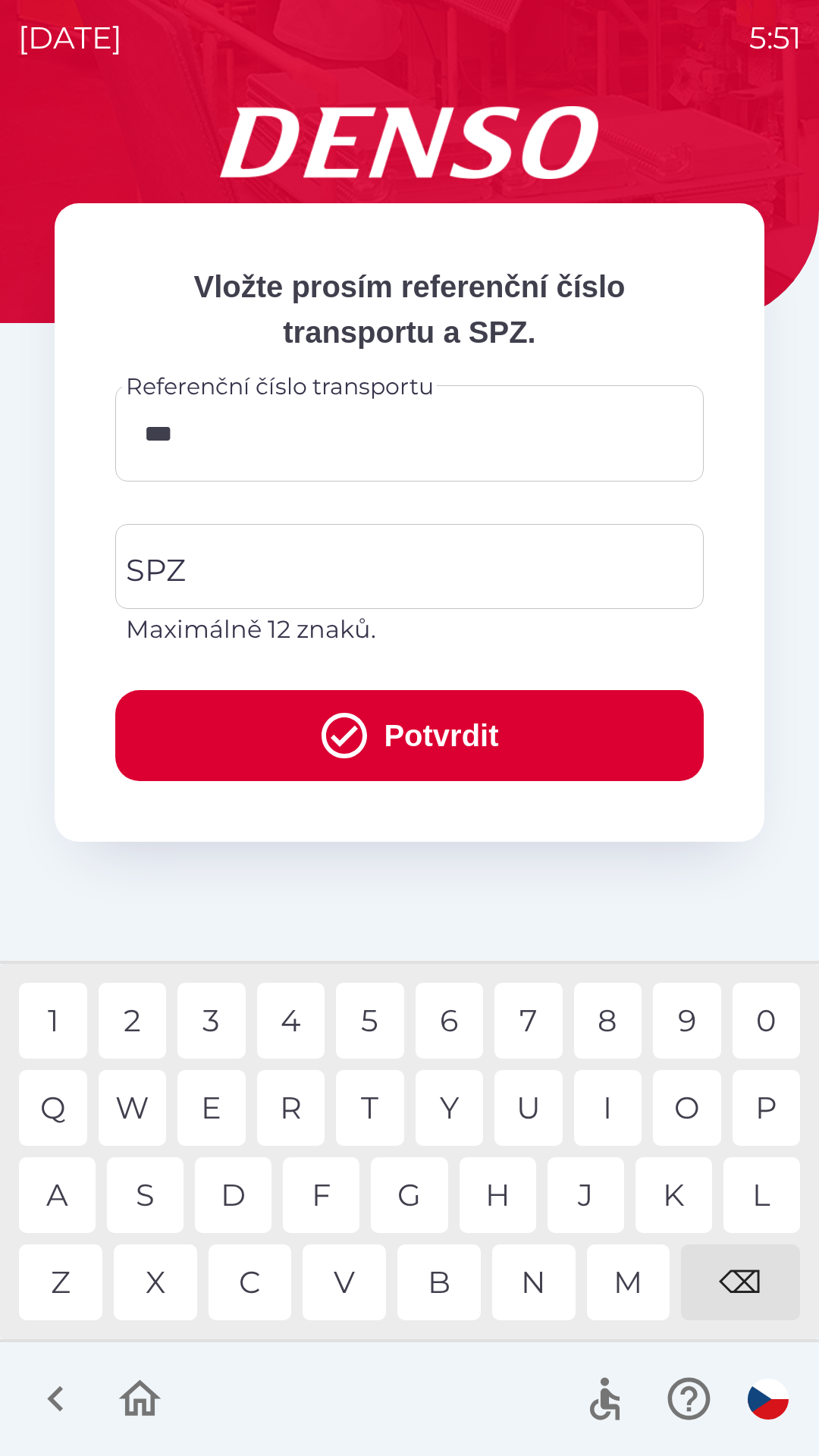
click at [68, 1029] on div "1" at bounding box center [53, 1021] width 68 height 76
click at [290, 1016] on div "4" at bounding box center [291, 1021] width 68 height 76
type input "******"
click at [202, 573] on input "SPZ" at bounding box center [398, 567] width 552 height 71
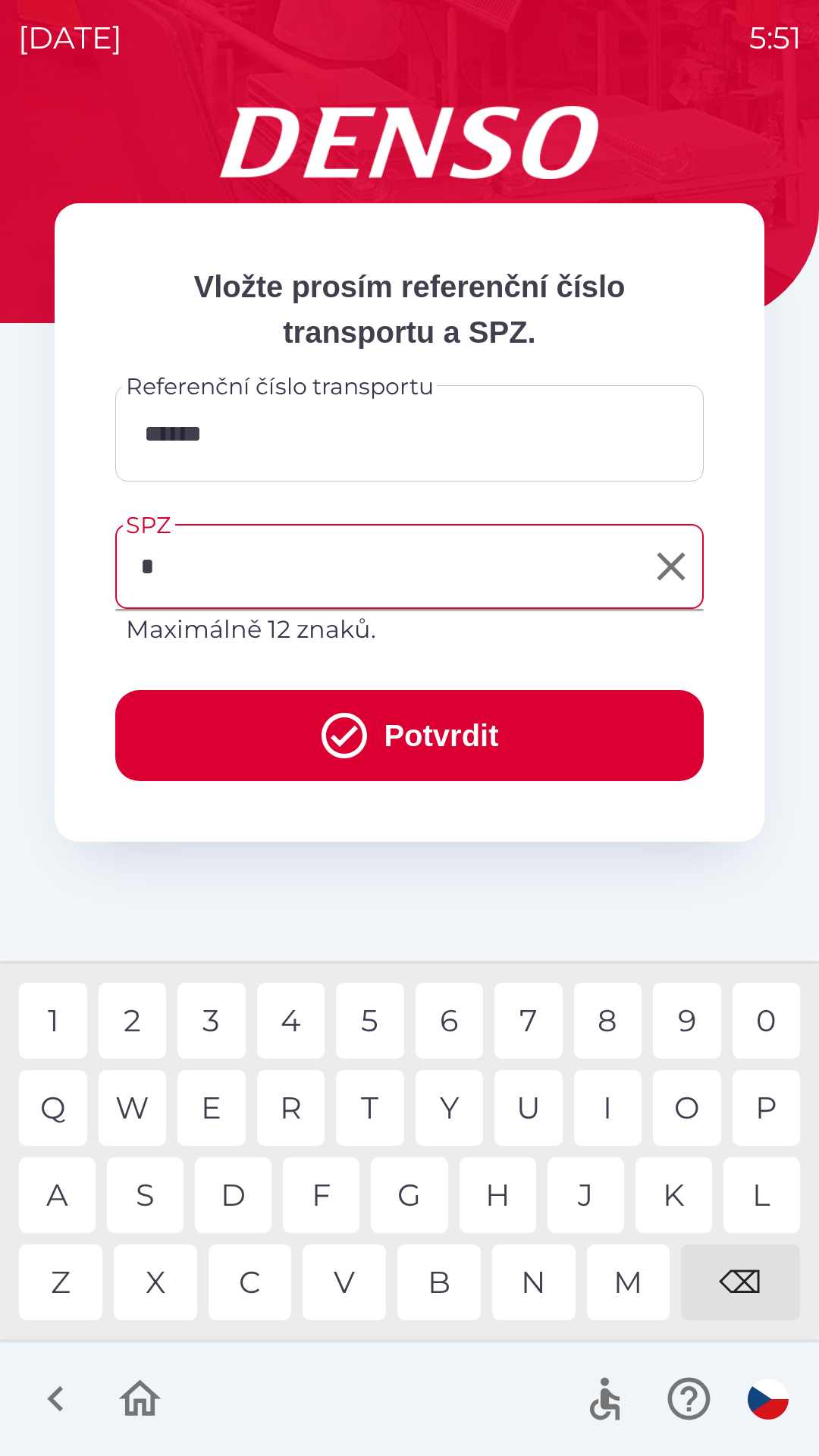
click at [292, 1012] on div "4" at bounding box center [291, 1021] width 68 height 76
click at [147, 1181] on div "S" at bounding box center [145, 1195] width 76 height 76
click at [386, 1016] on div "5" at bounding box center [370, 1021] width 68 height 76
type input "*******"
click at [251, 713] on button "Potvrdit" at bounding box center [410, 735] width 589 height 91
